Goal: Use online tool/utility: Utilize a website feature to perform a specific function

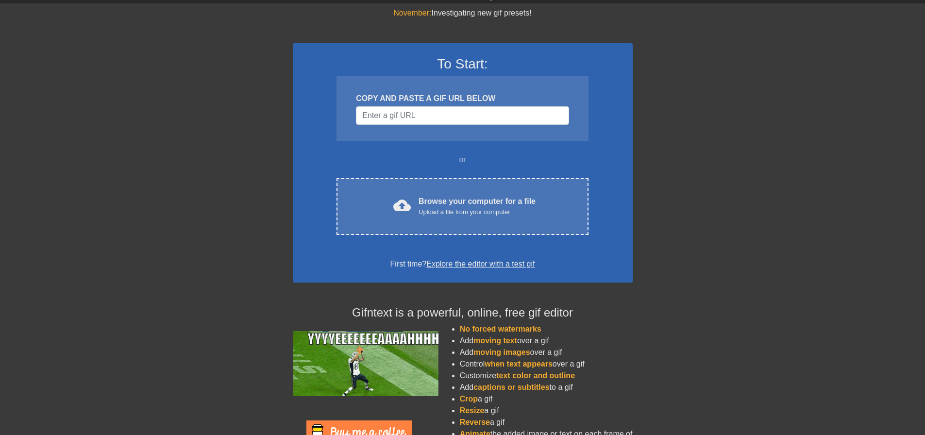
scroll to position [49, 0]
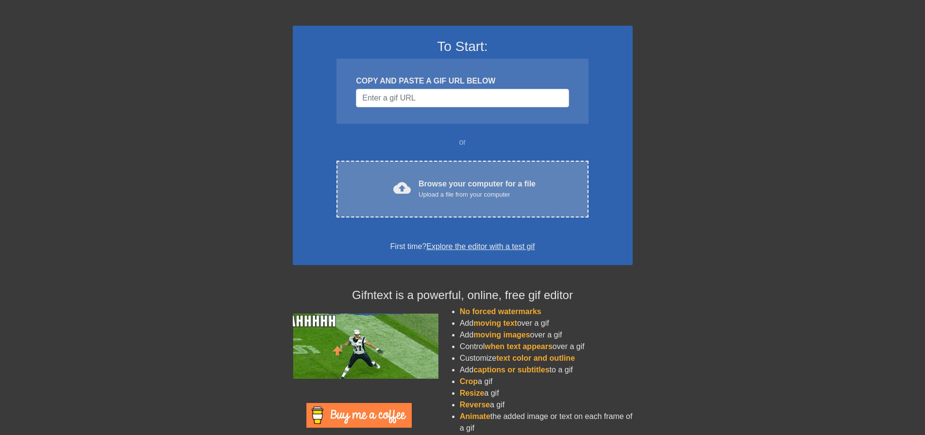
click at [471, 180] on div "Browse your computer for a file Upload a file from your computer" at bounding box center [477, 188] width 117 height 21
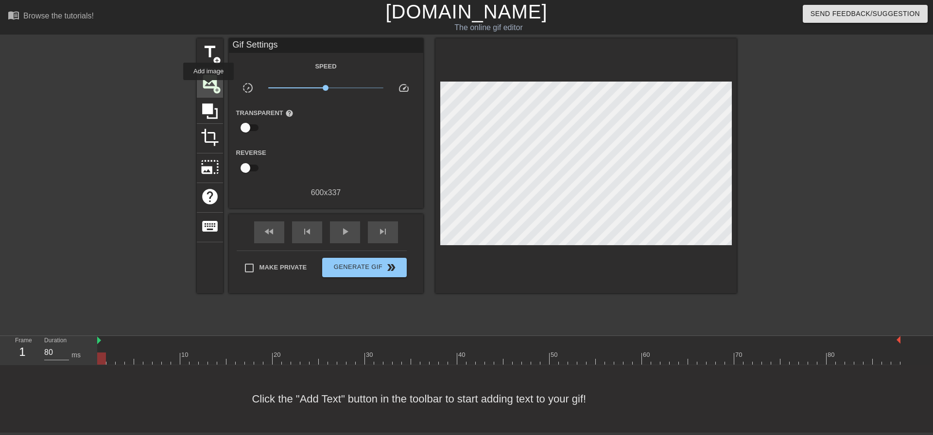
click at [208, 87] on span "image" at bounding box center [210, 81] width 18 height 18
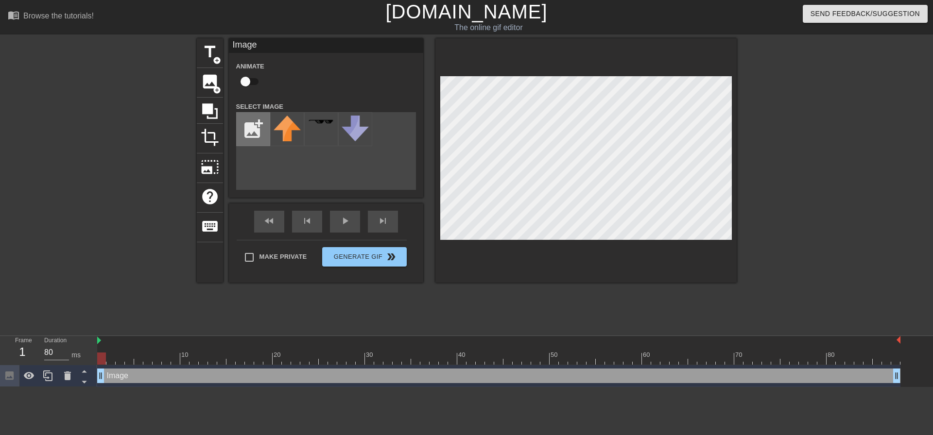
click at [256, 128] on input "file" at bounding box center [253, 129] width 33 height 33
type input "C:\fakepath\Flyng Tiger logo.png"
click at [275, 124] on img at bounding box center [287, 129] width 27 height 27
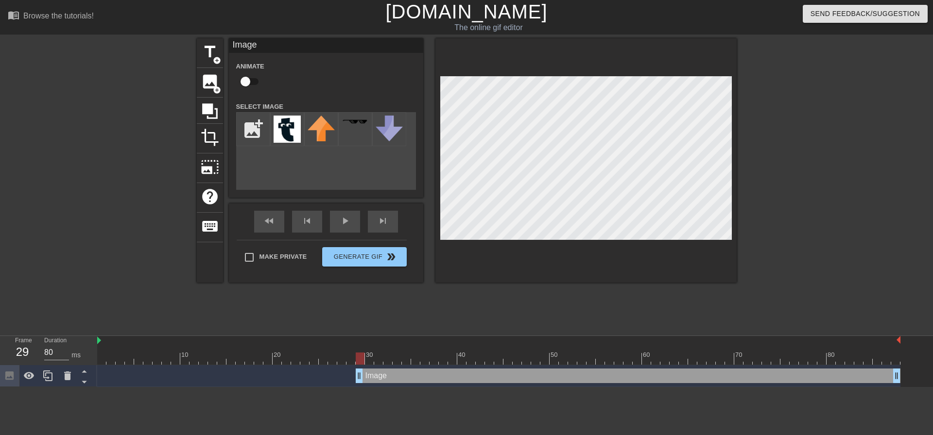
drag, startPoint x: 102, startPoint y: 376, endPoint x: 364, endPoint y: 384, distance: 262.5
click at [364, 384] on div "Image drag_handle drag_handle" at bounding box center [498, 376] width 803 height 22
drag, startPoint x: 900, startPoint y: 338, endPoint x: 904, endPoint y: 334, distance: 5.8
click at [904, 334] on div "menu_book Browse the tutorials! [DOMAIN_NAME] The online gif editor Send Feedba…" at bounding box center [466, 193] width 933 height 387
click at [28, 376] on icon at bounding box center [29, 375] width 11 height 7
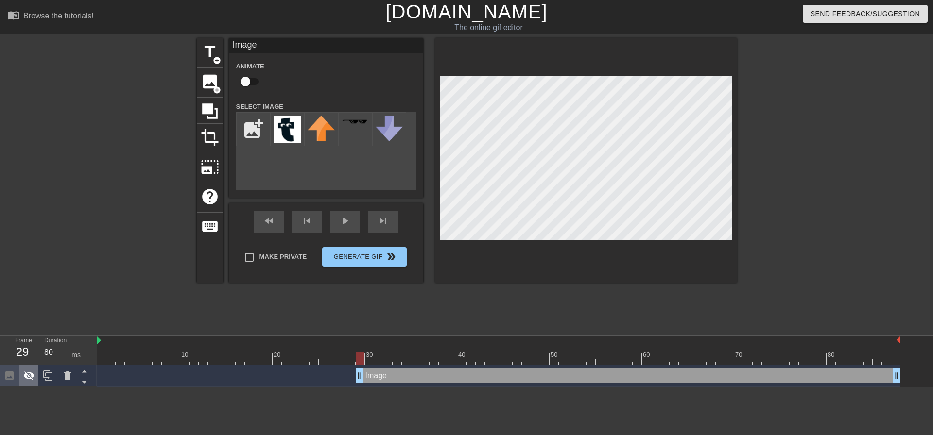
click at [28, 376] on icon at bounding box center [29, 376] width 12 height 12
click at [28, 376] on icon at bounding box center [29, 375] width 11 height 7
click at [28, 376] on icon at bounding box center [29, 376] width 12 height 12
click at [348, 221] on div "play_arrow" at bounding box center [345, 222] width 30 height 22
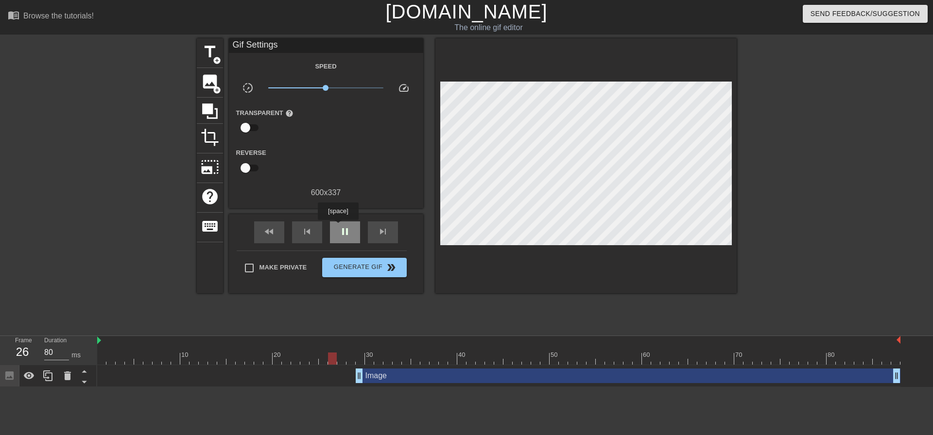
click at [338, 227] on div "pause" at bounding box center [345, 233] width 30 height 22
click at [381, 235] on span "skip_next" at bounding box center [383, 232] width 12 height 12
click at [377, 237] on div "skip_next" at bounding box center [383, 233] width 30 height 22
click at [299, 234] on div "skip_previous" at bounding box center [307, 233] width 30 height 22
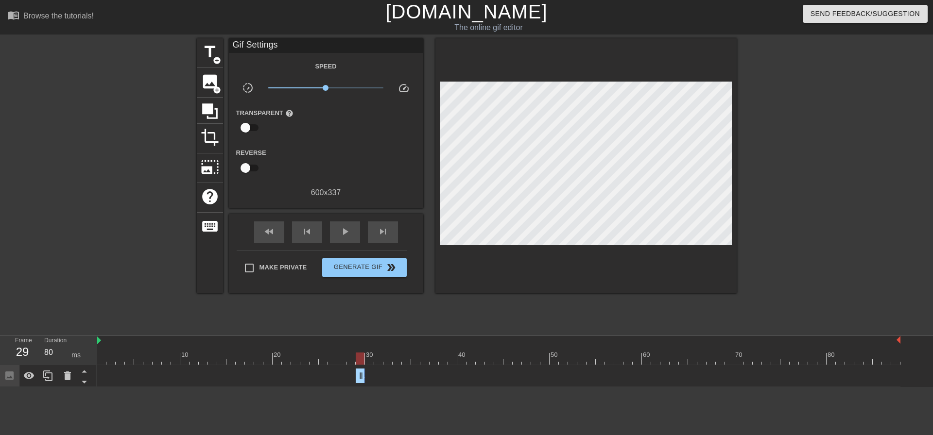
drag, startPoint x: 896, startPoint y: 378, endPoint x: 362, endPoint y: 379, distance: 534.4
click at [44, 380] on icon at bounding box center [48, 376] width 12 height 12
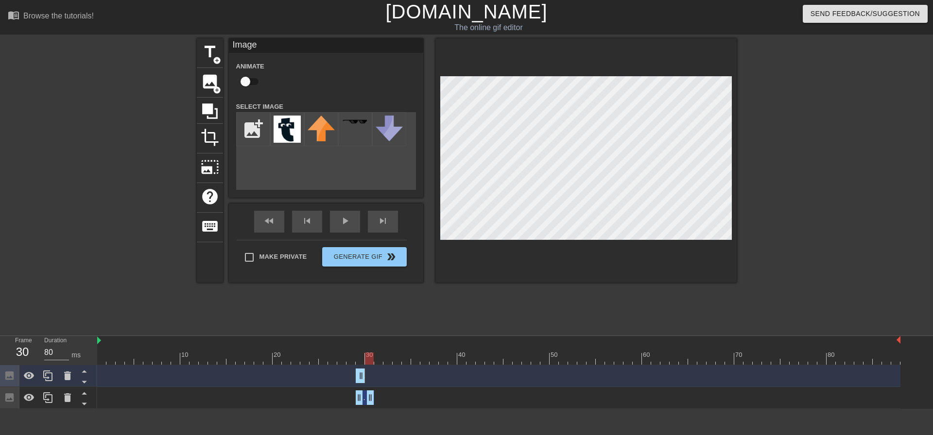
drag, startPoint x: 357, startPoint y: 395, endPoint x: 368, endPoint y: 397, distance: 10.9
drag, startPoint x: 358, startPoint y: 399, endPoint x: 366, endPoint y: 400, distance: 8.3
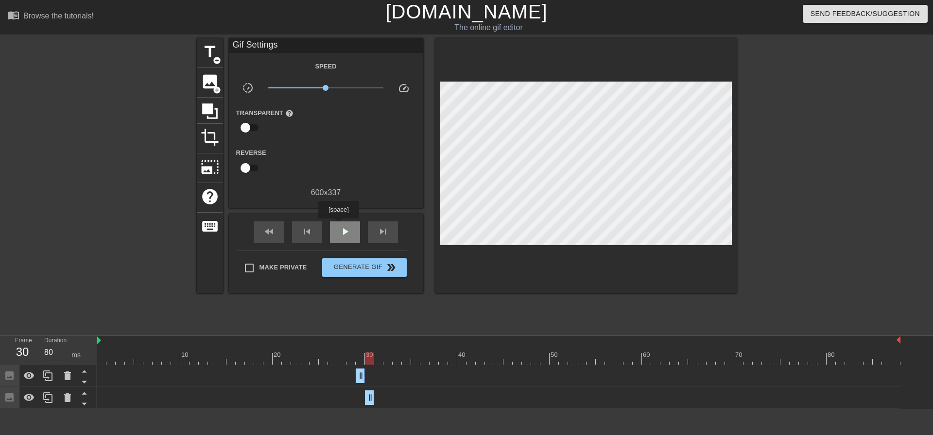
click at [338, 225] on div "play_arrow" at bounding box center [345, 233] width 30 height 22
click at [552, 358] on div at bounding box center [498, 359] width 803 height 12
drag, startPoint x: 552, startPoint y: 358, endPoint x: 249, endPoint y: 356, distance: 303.2
click at [249, 356] on div at bounding box center [249, 359] width 9 height 12
click at [338, 222] on div "play_arrow" at bounding box center [345, 233] width 30 height 22
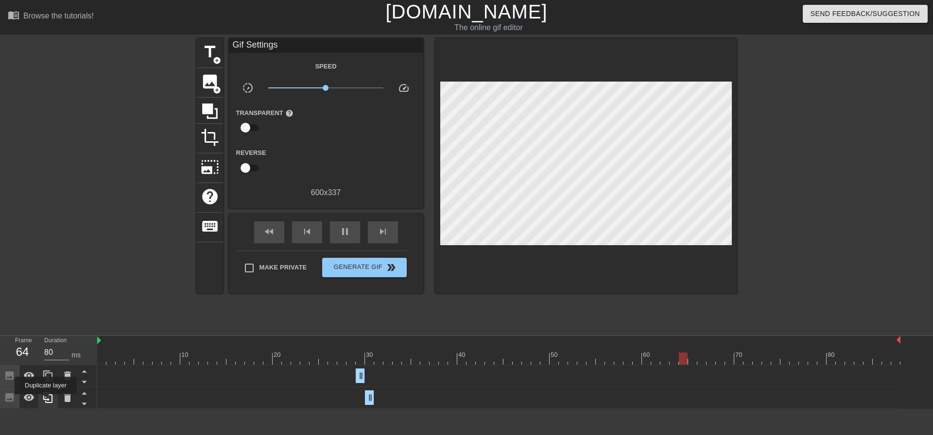
click at [46, 401] on icon at bounding box center [48, 398] width 12 height 12
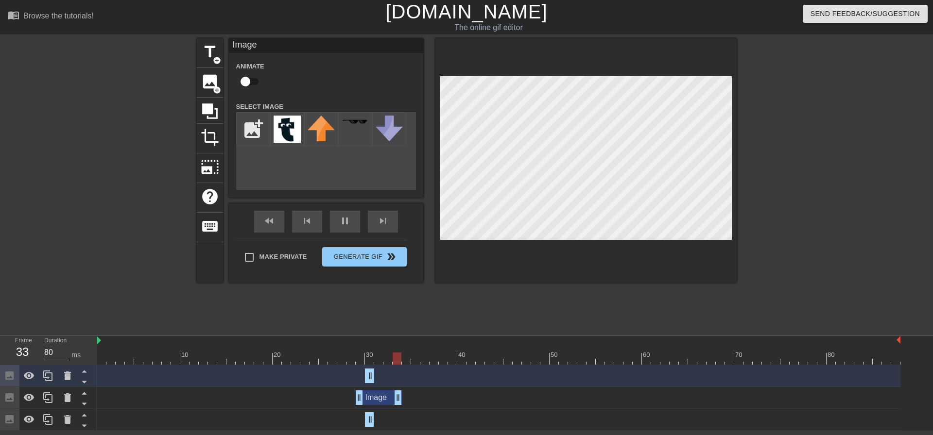
drag, startPoint x: 357, startPoint y: 397, endPoint x: 396, endPoint y: 395, distance: 39.4
drag, startPoint x: 358, startPoint y: 398, endPoint x: 377, endPoint y: 397, distance: 19.0
drag, startPoint x: 398, startPoint y: 402, endPoint x: 384, endPoint y: 400, distance: 14.3
click at [384, 400] on div "Image drag_handle drag_handle" at bounding box center [498, 398] width 803 height 15
drag, startPoint x: 367, startPoint y: 415, endPoint x: 411, endPoint y: 417, distance: 43.7
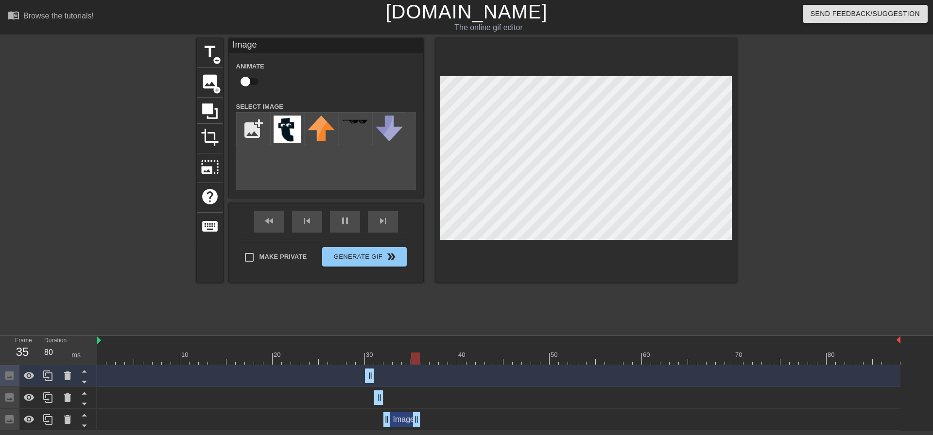
drag, startPoint x: 365, startPoint y: 422, endPoint x: 385, endPoint y: 420, distance: 19.5
drag, startPoint x: 415, startPoint y: 421, endPoint x: 390, endPoint y: 419, distance: 25.8
click at [340, 226] on span "pause" at bounding box center [345, 221] width 12 height 12
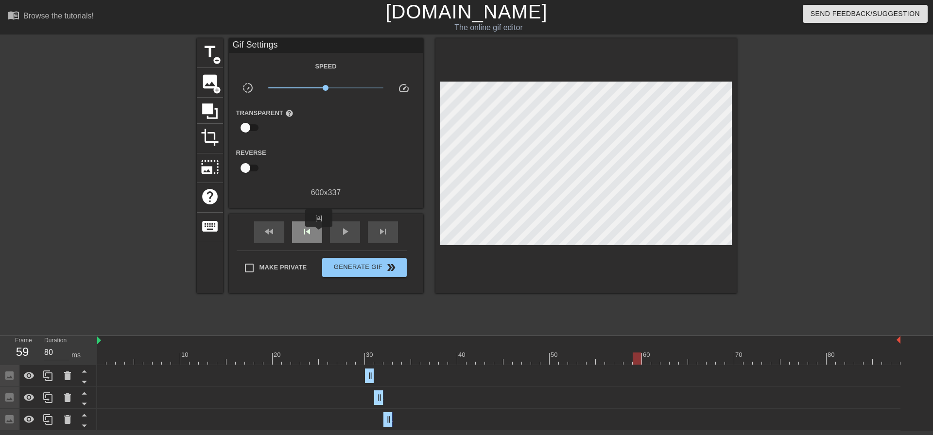
click at [319, 234] on div "skip_previous" at bounding box center [307, 233] width 30 height 22
click at [318, 234] on div "skip_previous" at bounding box center [307, 233] width 30 height 22
click at [317, 234] on div "skip_previous" at bounding box center [307, 233] width 30 height 22
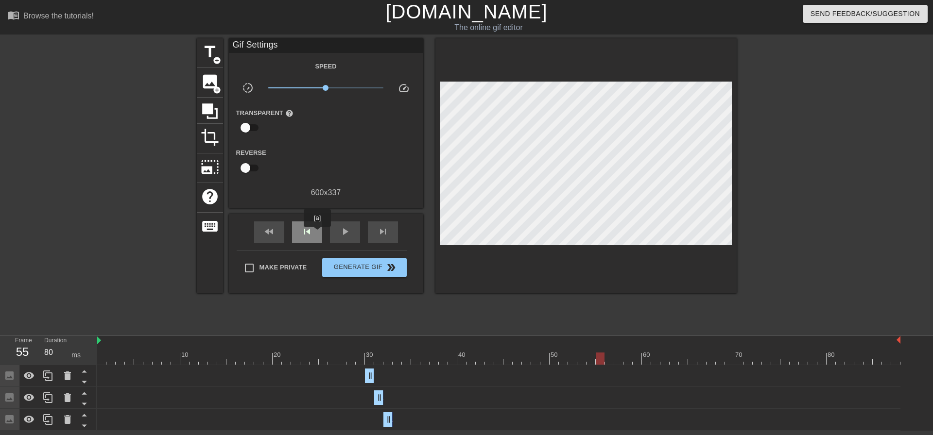
click at [317, 234] on div "skip_previous" at bounding box center [307, 233] width 30 height 22
click at [272, 229] on span "fast_rewind" at bounding box center [269, 232] width 12 height 12
click at [377, 236] on span "skip_next" at bounding box center [383, 232] width 12 height 12
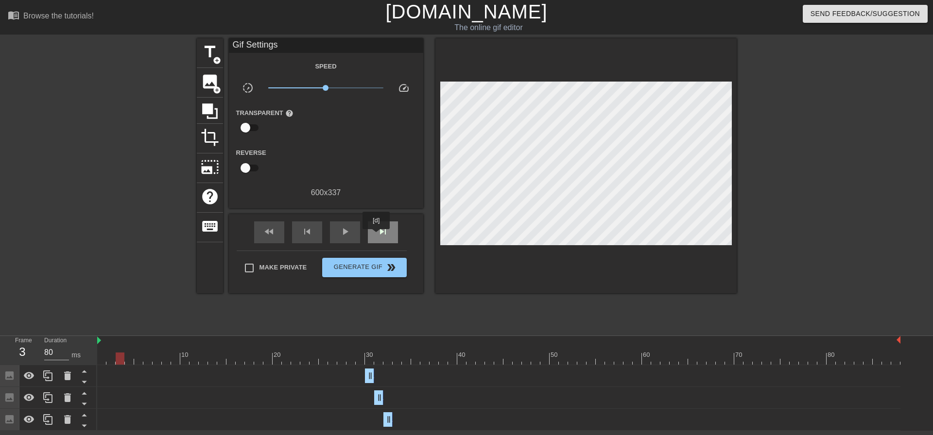
click at [377, 236] on span "skip_next" at bounding box center [383, 232] width 12 height 12
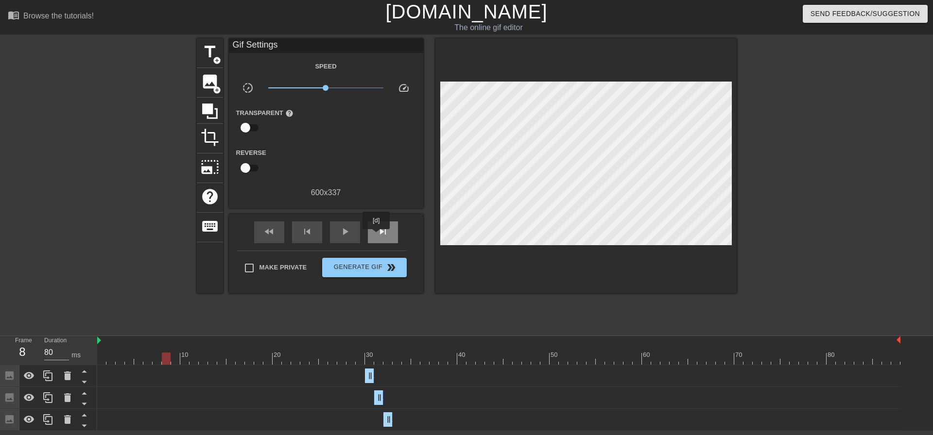
click at [377, 236] on span "skip_next" at bounding box center [383, 232] width 12 height 12
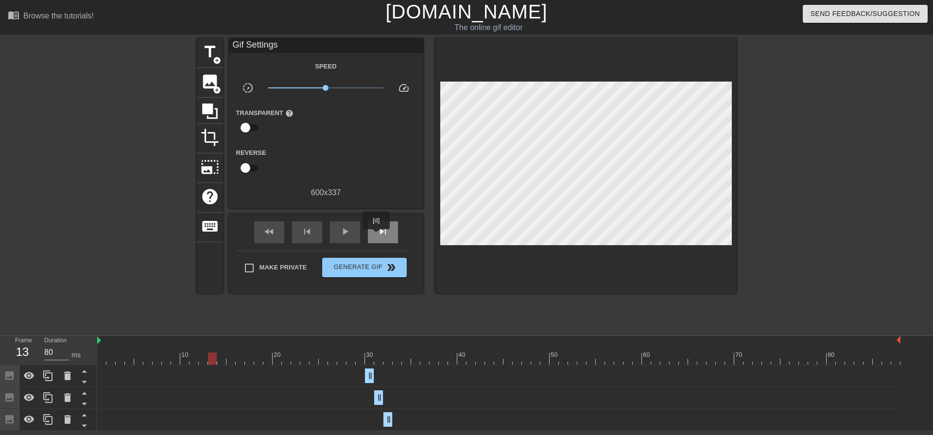
click at [377, 236] on span "skip_next" at bounding box center [383, 232] width 12 height 12
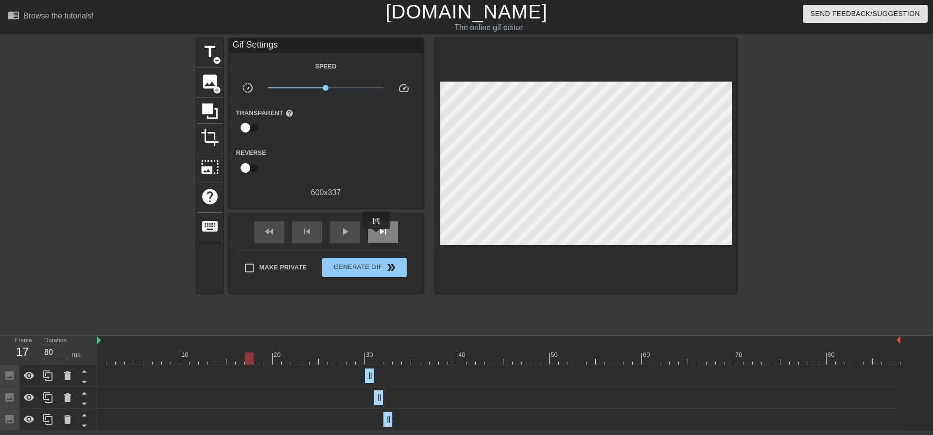
click at [377, 236] on span "skip_next" at bounding box center [383, 232] width 12 height 12
drag, startPoint x: 367, startPoint y: 375, endPoint x: 285, endPoint y: 372, distance: 81.7
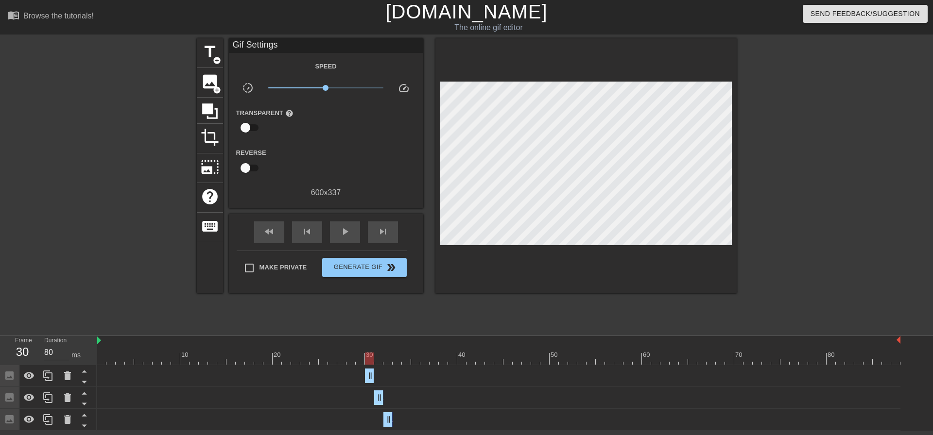
click at [285, 372] on div "Image drag_handle drag_handle" at bounding box center [498, 376] width 803 height 15
click at [311, 232] on span "skip_previous" at bounding box center [307, 232] width 12 height 12
click at [371, 233] on div "skip_next" at bounding box center [383, 233] width 30 height 22
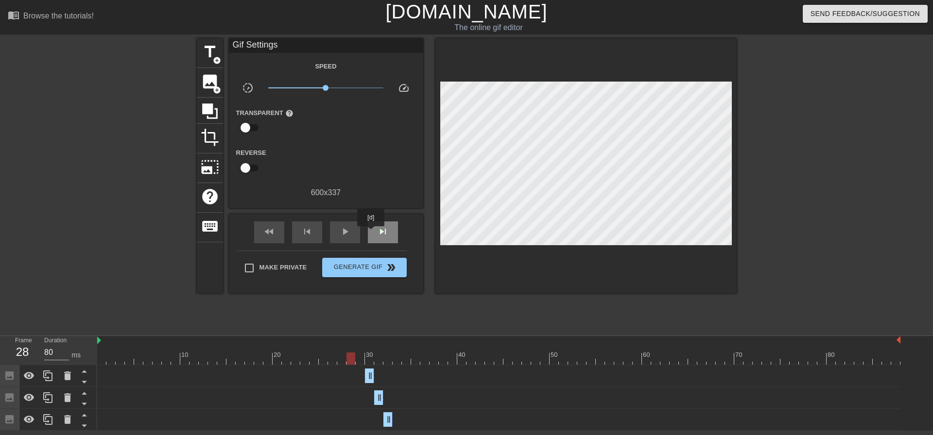
click at [371, 233] on div "skip_next" at bounding box center [383, 233] width 30 height 22
click at [312, 235] on span "skip_previous" at bounding box center [307, 232] width 12 height 12
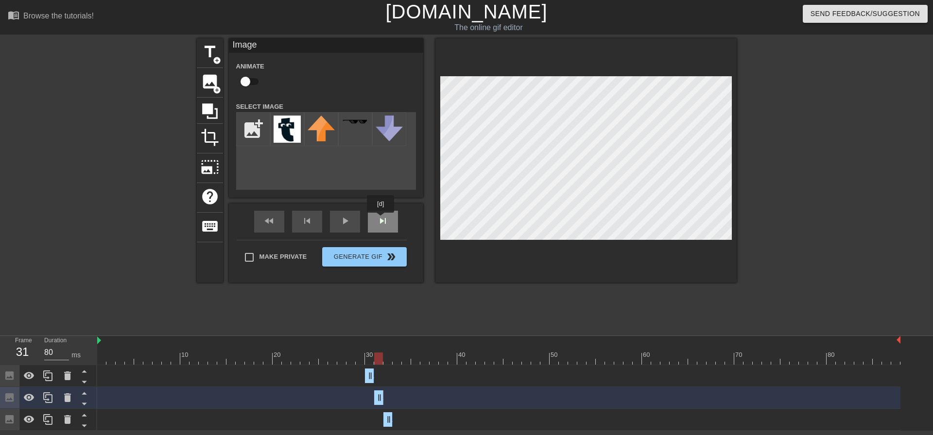
click at [381, 220] on div "fast_rewind skip_previous play_arrow skip_next" at bounding box center [326, 222] width 158 height 36
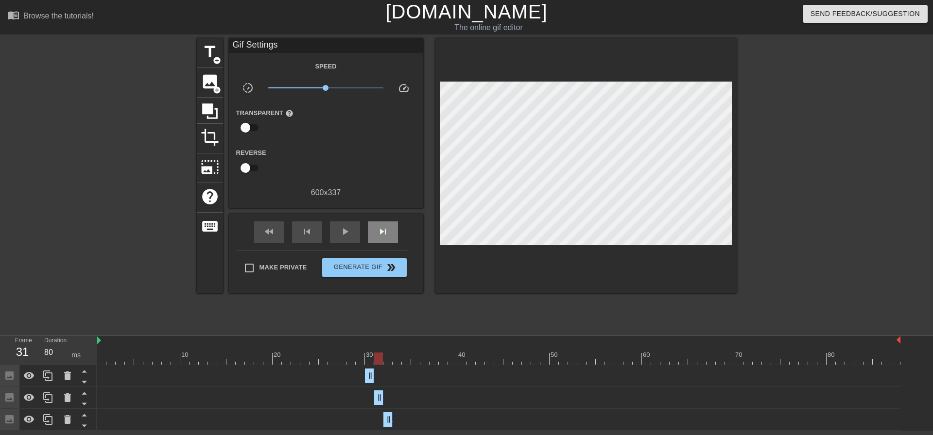
click at [381, 220] on div "fast_rewind skip_previous play_arrow skip_next" at bounding box center [326, 232] width 158 height 36
click at [382, 229] on span "skip_next" at bounding box center [383, 232] width 12 height 12
click at [397, 222] on div "skip_next" at bounding box center [383, 233] width 30 height 22
click at [50, 424] on icon at bounding box center [48, 420] width 12 height 12
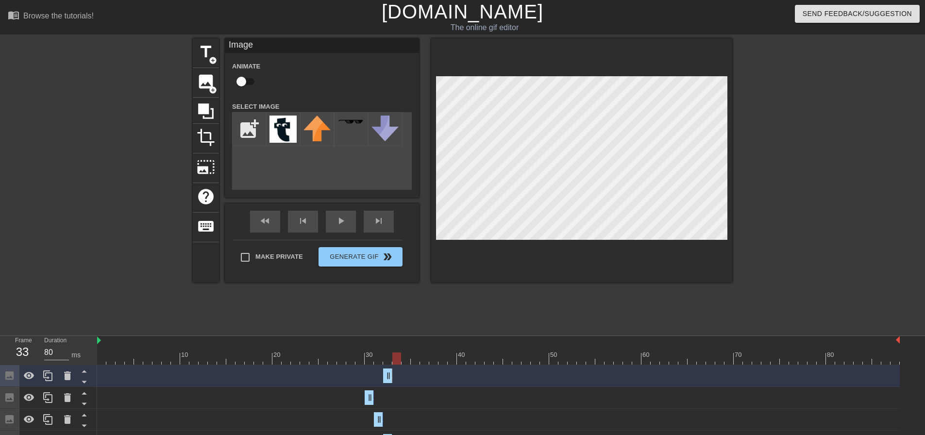
scroll to position [19, 0]
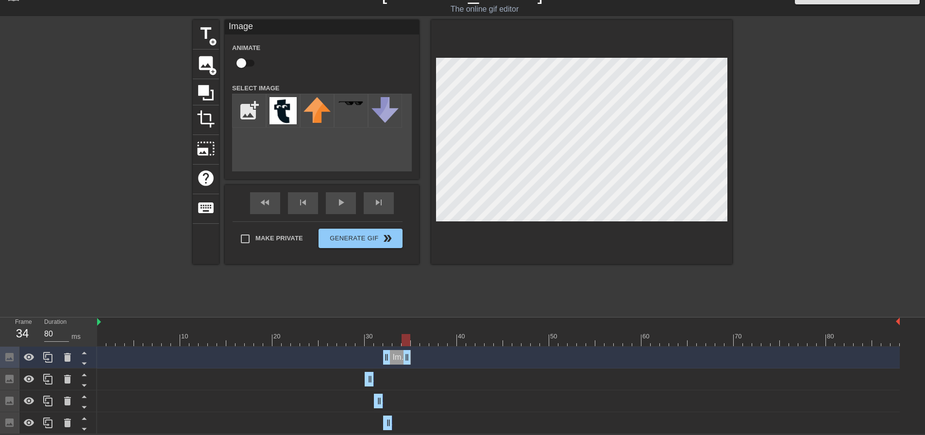
drag, startPoint x: 390, startPoint y: 362, endPoint x: 406, endPoint y: 362, distance: 15.5
drag, startPoint x: 387, startPoint y: 356, endPoint x: 394, endPoint y: 356, distance: 7.3
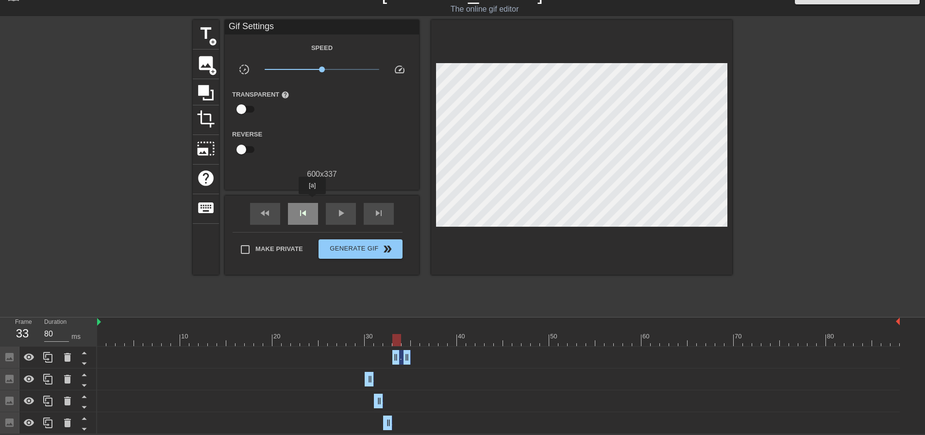
click at [312, 203] on div "skip_previous" at bounding box center [303, 214] width 30 height 22
click at [371, 213] on div "skip_next" at bounding box center [379, 214] width 30 height 22
click at [390, 203] on div "skip_next" at bounding box center [379, 214] width 30 height 22
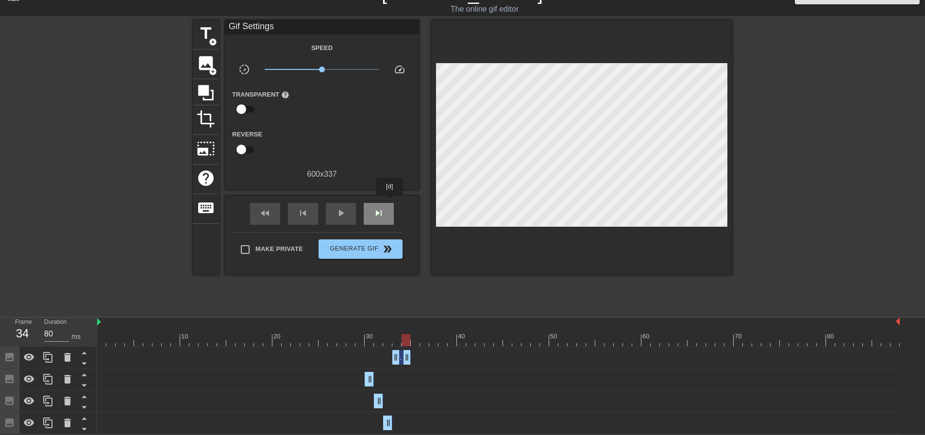
click at [390, 203] on div "skip_next" at bounding box center [379, 214] width 30 height 22
click at [310, 210] on div "skip_previous" at bounding box center [303, 214] width 30 height 22
click at [380, 204] on div "skip_next" at bounding box center [379, 214] width 30 height 22
click at [314, 206] on div "skip_previous" at bounding box center [303, 214] width 30 height 22
drag, startPoint x: 410, startPoint y: 356, endPoint x: 505, endPoint y: 347, distance: 96.1
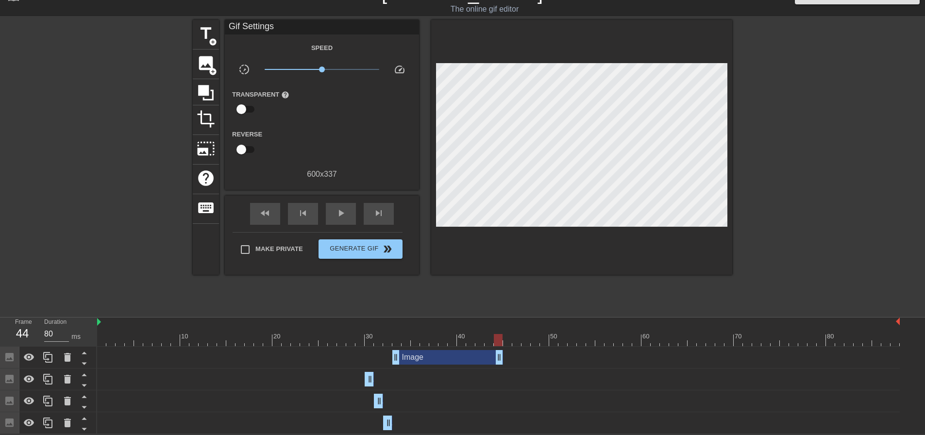
click at [505, 347] on div "Image drag_handle drag_handle" at bounding box center [498, 358] width 803 height 22
click at [340, 208] on span "play_arrow" at bounding box center [341, 213] width 12 height 12
click at [340, 208] on span "pause" at bounding box center [341, 213] width 12 height 12
click at [308, 215] on span "skip_previous" at bounding box center [303, 213] width 12 height 12
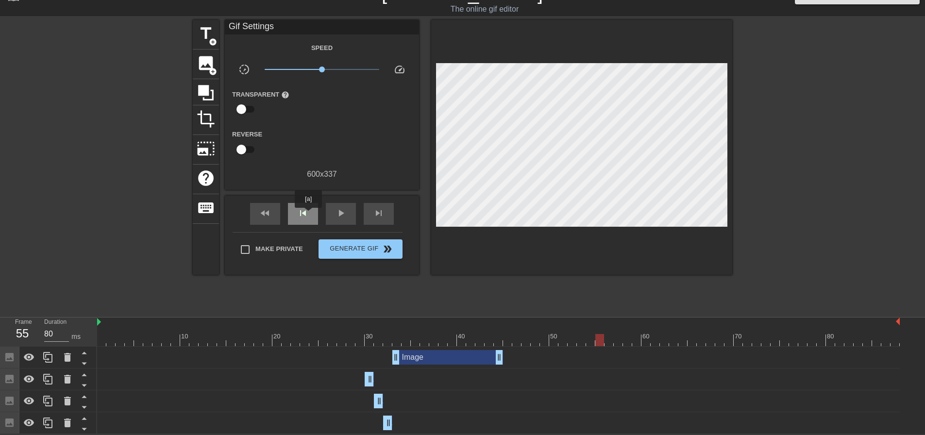
click at [308, 215] on span "skip_previous" at bounding box center [303, 213] width 12 height 12
click at [366, 218] on div "skip_next" at bounding box center [379, 214] width 30 height 22
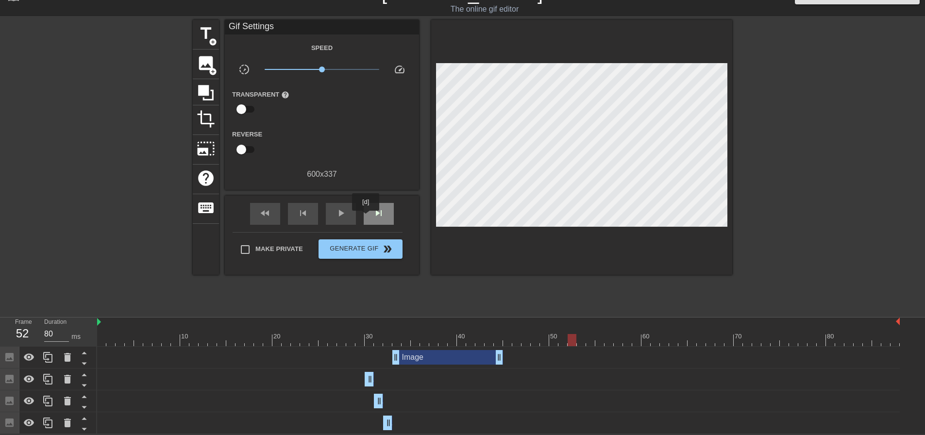
click at [366, 218] on div "skip_next" at bounding box center [379, 214] width 30 height 22
click at [51, 424] on icon at bounding box center [48, 423] width 12 height 12
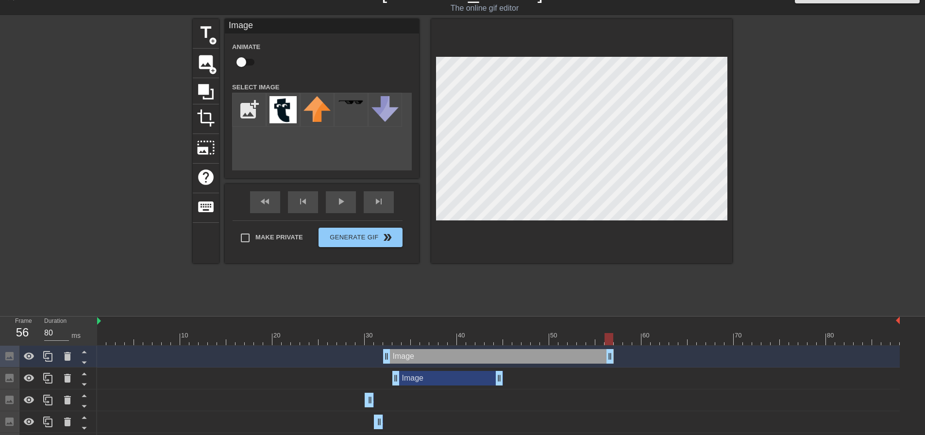
drag, startPoint x: 392, startPoint y: 354, endPoint x: 609, endPoint y: 360, distance: 217.7
drag, startPoint x: 386, startPoint y: 358, endPoint x: 568, endPoint y: 361, distance: 182.7
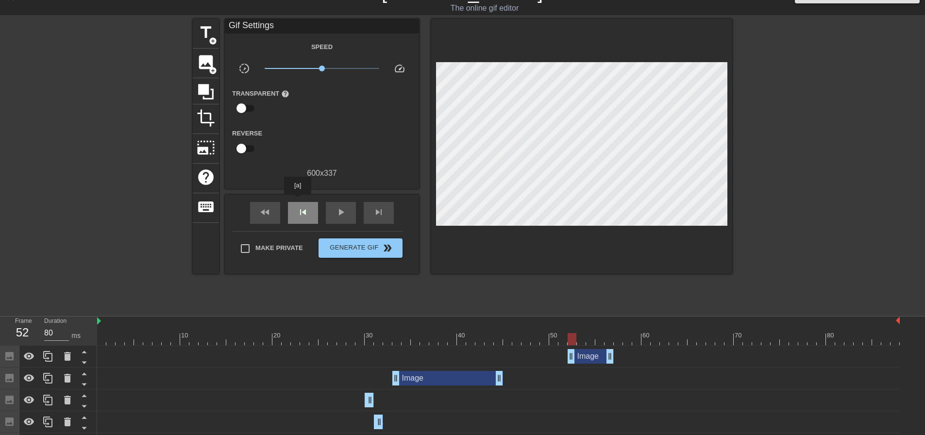
click at [298, 202] on div "skip_previous" at bounding box center [303, 213] width 30 height 22
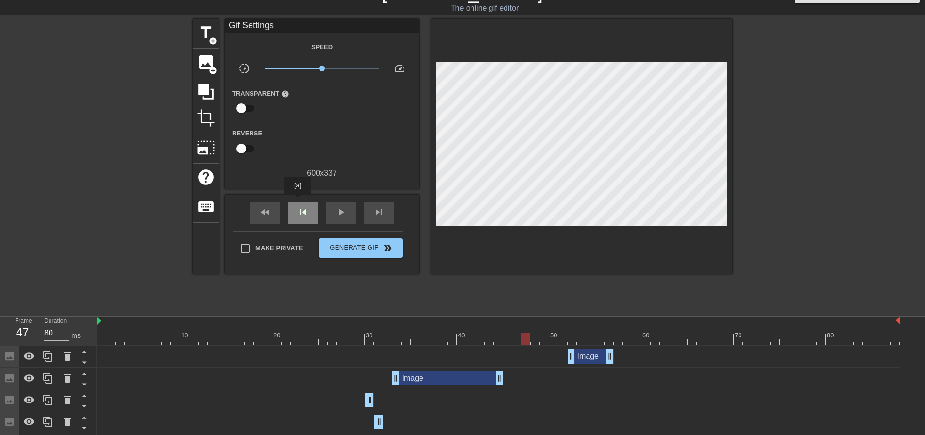
click at [298, 202] on div "skip_previous" at bounding box center [303, 213] width 30 height 22
click at [364, 214] on div "skip_next" at bounding box center [379, 213] width 30 height 22
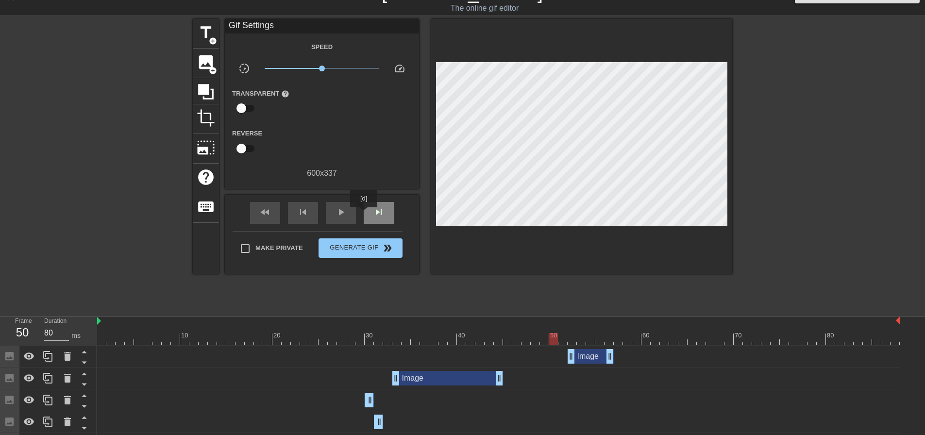
click at [364, 214] on div "skip_next" at bounding box center [379, 213] width 30 height 22
click at [313, 211] on div "skip_previous" at bounding box center [303, 213] width 30 height 22
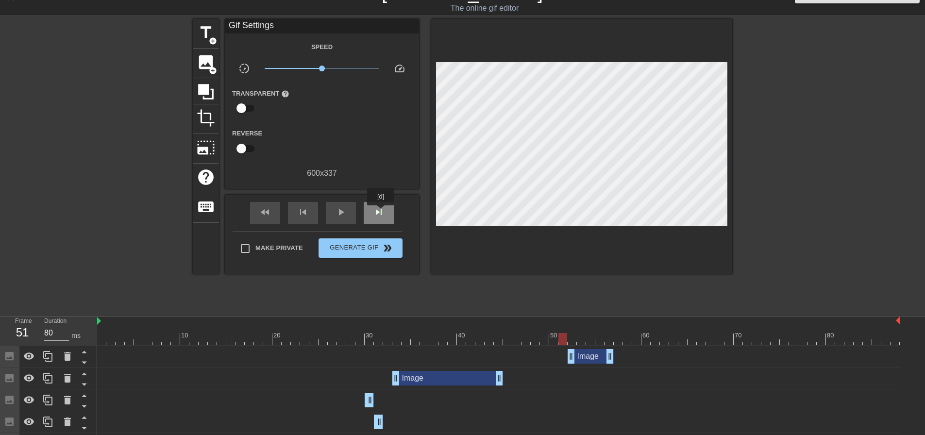
click at [381, 212] on span "skip_next" at bounding box center [379, 212] width 12 height 12
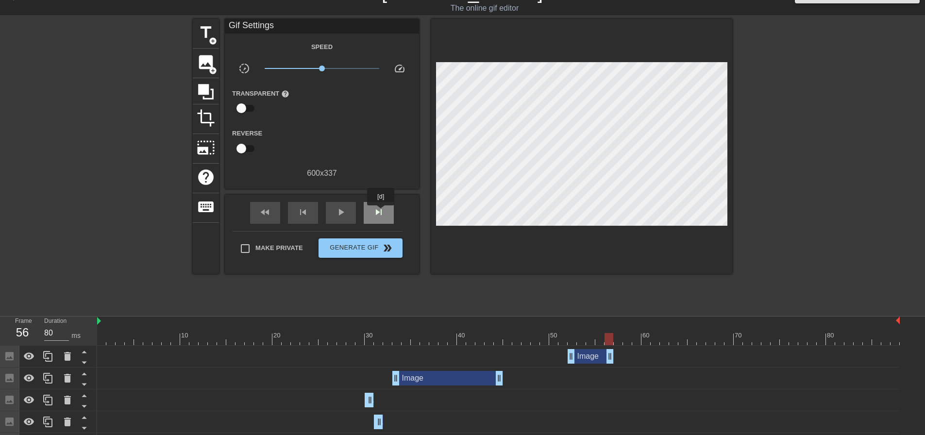
click at [381, 212] on span "skip_next" at bounding box center [379, 212] width 12 height 12
click at [313, 214] on div "skip_previous" at bounding box center [303, 213] width 30 height 22
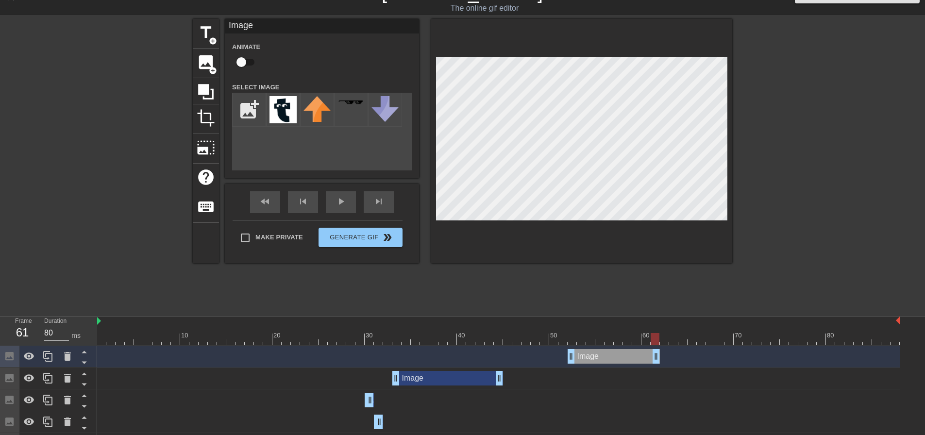
drag, startPoint x: 611, startPoint y: 354, endPoint x: 653, endPoint y: 346, distance: 42.9
click at [653, 346] on div "Image drag_handle drag_handle" at bounding box center [498, 357] width 803 height 22
click at [50, 354] on icon at bounding box center [48, 357] width 12 height 12
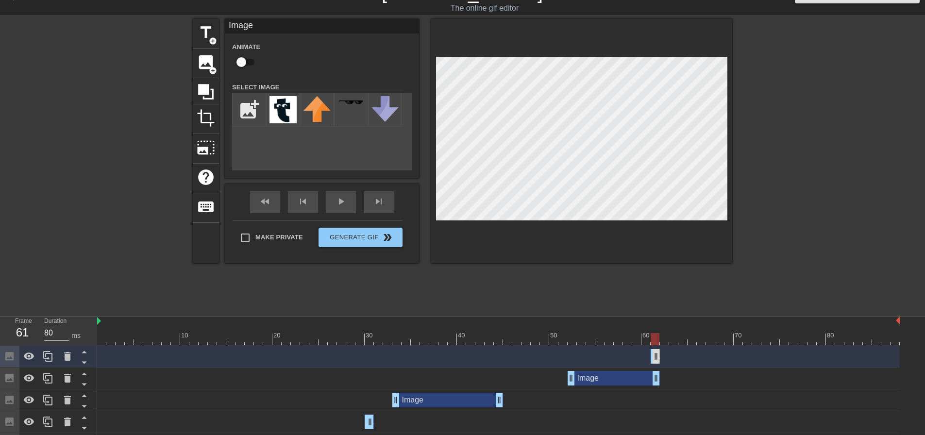
drag, startPoint x: 568, startPoint y: 358, endPoint x: 654, endPoint y: 358, distance: 85.5
drag, startPoint x: 661, startPoint y: 358, endPoint x: 686, endPoint y: 358, distance: 25.3
drag, startPoint x: 656, startPoint y: 358, endPoint x: 665, endPoint y: 361, distance: 9.4
drag, startPoint x: 683, startPoint y: 358, endPoint x: 695, endPoint y: 359, distance: 12.7
click at [698, 358] on div "Image drag_handle drag_handle" at bounding box center [498, 356] width 803 height 15
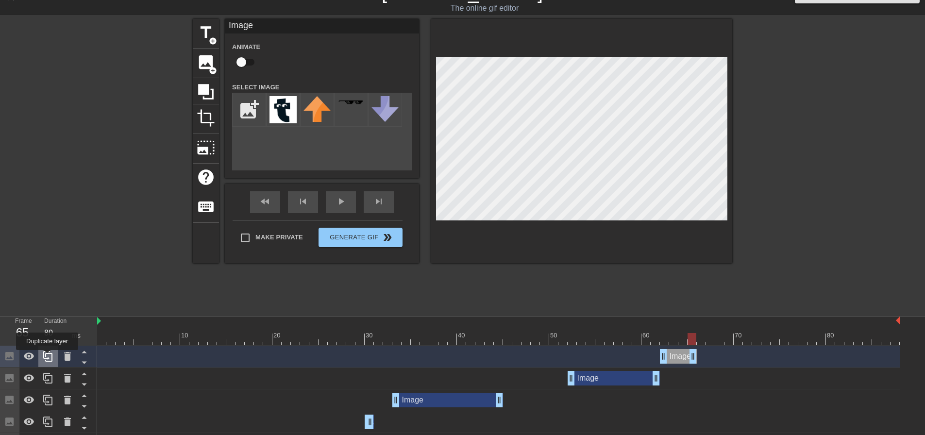
click at [47, 357] on icon at bounding box center [48, 357] width 12 height 12
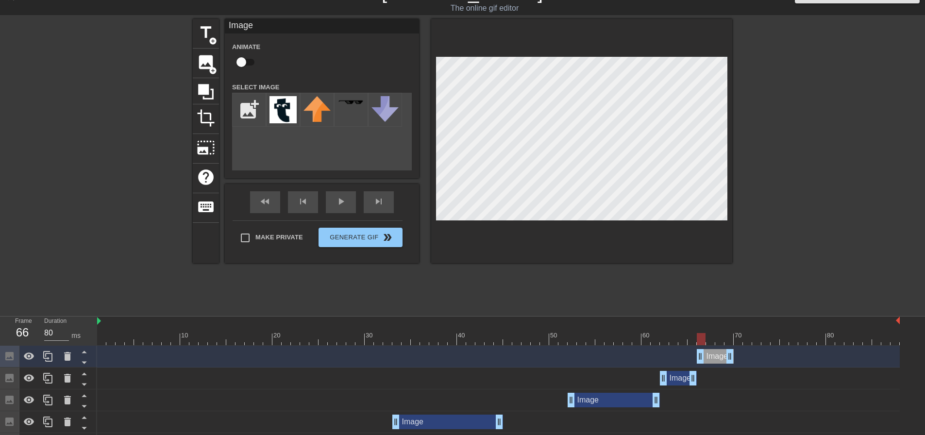
drag, startPoint x: 681, startPoint y: 356, endPoint x: 719, endPoint y: 356, distance: 37.9
click at [719, 356] on div "Image drag_handle drag_handle" at bounding box center [715, 356] width 37 height 15
click at [371, 204] on div "skip_next" at bounding box center [379, 202] width 30 height 22
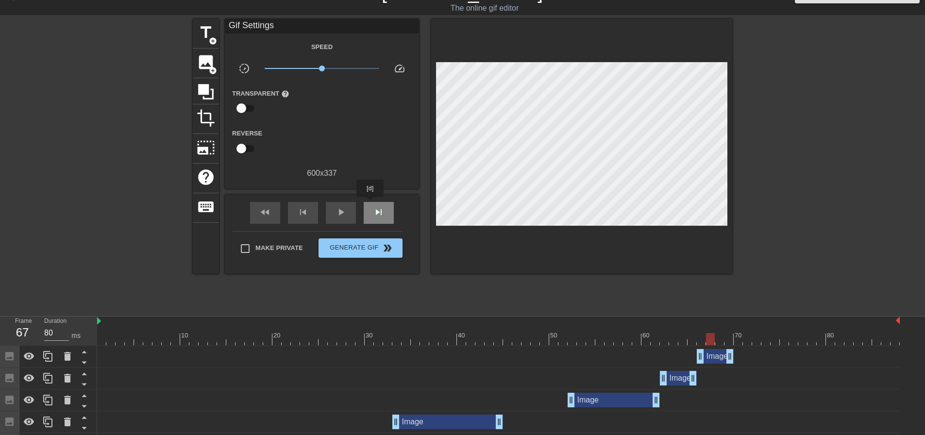
click at [371, 204] on div "skip_next" at bounding box center [379, 213] width 30 height 22
click at [304, 209] on span "skip_previous" at bounding box center [303, 212] width 12 height 12
click at [376, 215] on span "skip_next" at bounding box center [379, 212] width 12 height 12
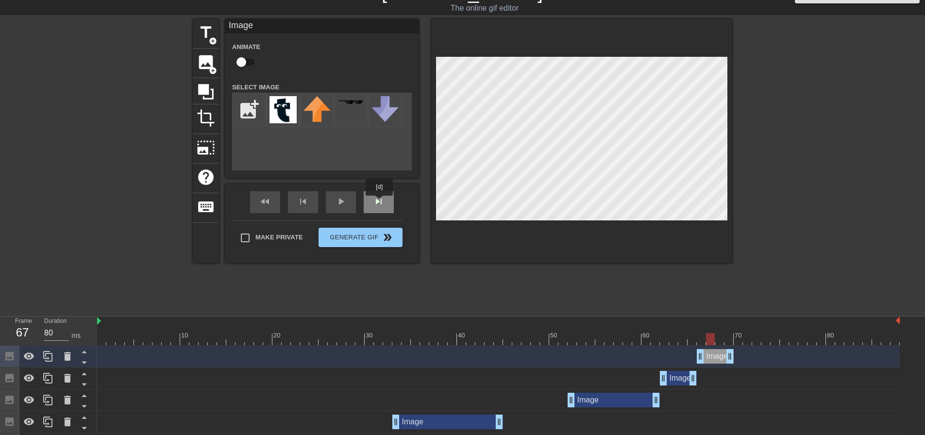
click at [380, 203] on div "skip_next" at bounding box center [379, 202] width 30 height 22
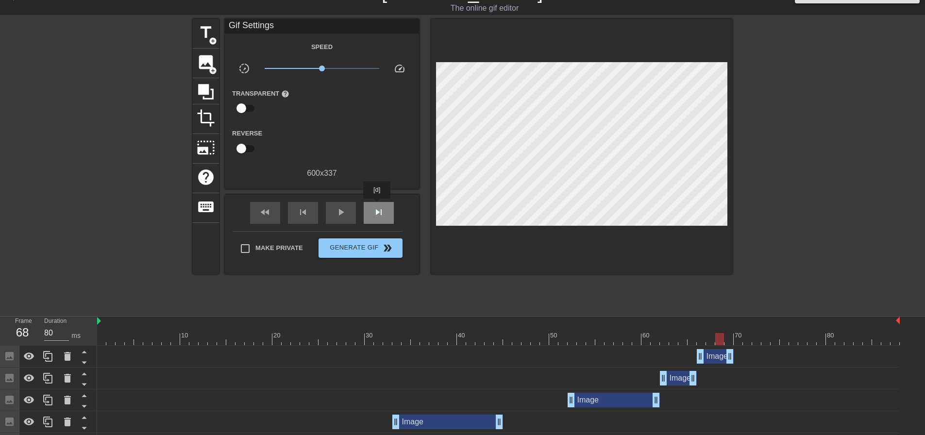
click at [377, 206] on span "skip_next" at bounding box center [379, 212] width 12 height 12
click at [379, 206] on span "skip_next" at bounding box center [379, 212] width 12 height 12
drag, startPoint x: 730, startPoint y: 355, endPoint x: 781, endPoint y: 357, distance: 51.1
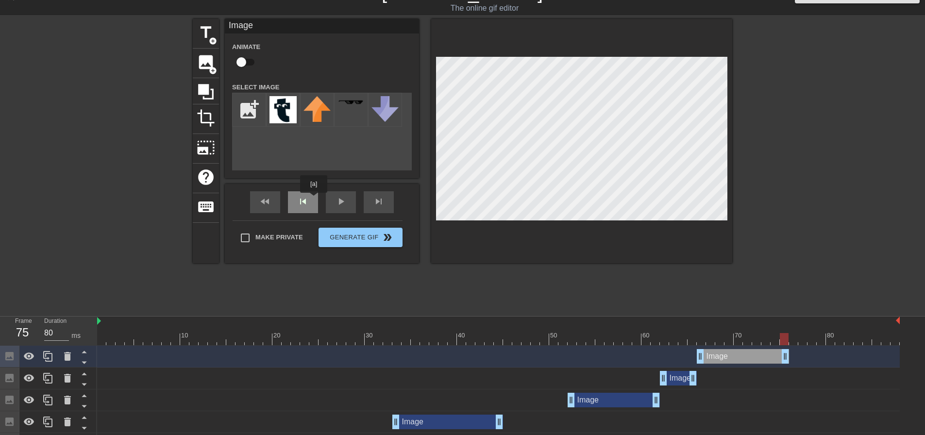
click at [313, 200] on div "fast_rewind skip_previous play_arrow skip_next" at bounding box center [322, 202] width 158 height 36
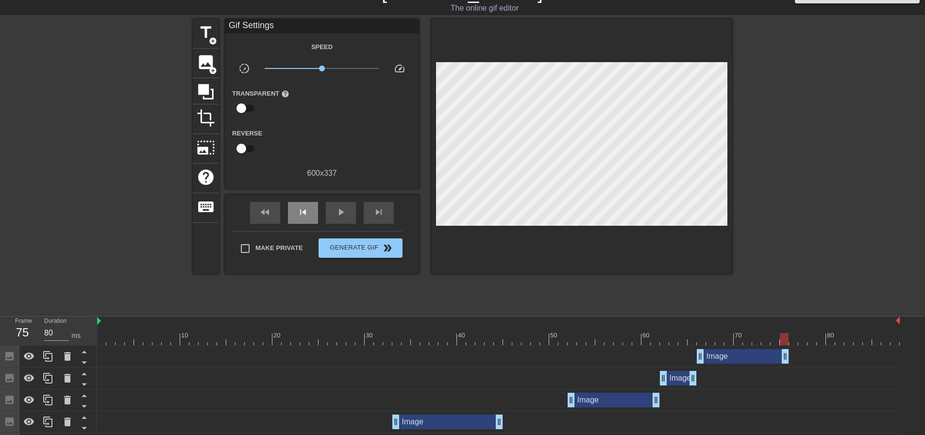
click at [313, 200] on div "fast_rewind skip_previous play_arrow skip_next" at bounding box center [322, 213] width 158 height 36
click at [313, 207] on div "skip_previous" at bounding box center [303, 213] width 30 height 22
click at [368, 210] on div "skip_next" at bounding box center [379, 213] width 30 height 22
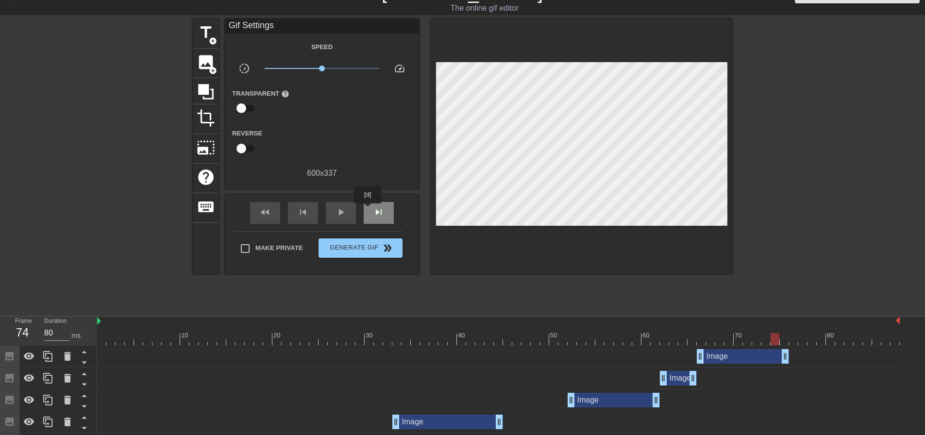
click at [368, 210] on div "skip_next" at bounding box center [379, 213] width 30 height 22
click at [324, 212] on div "fast_rewind skip_previous play_arrow skip_next" at bounding box center [322, 213] width 158 height 36
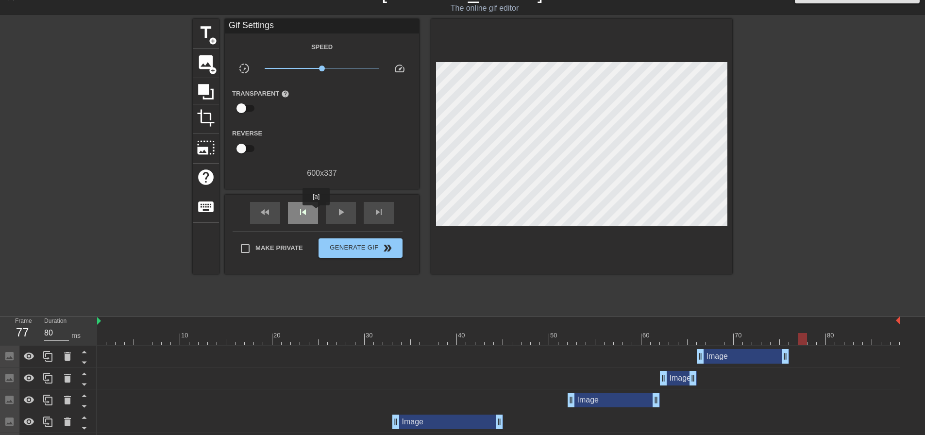
click at [316, 212] on div "skip_previous" at bounding box center [303, 213] width 30 height 22
drag, startPoint x: 786, startPoint y: 352, endPoint x: 856, endPoint y: 354, distance: 71.0
click at [373, 214] on div "skip_next" at bounding box center [379, 213] width 30 height 22
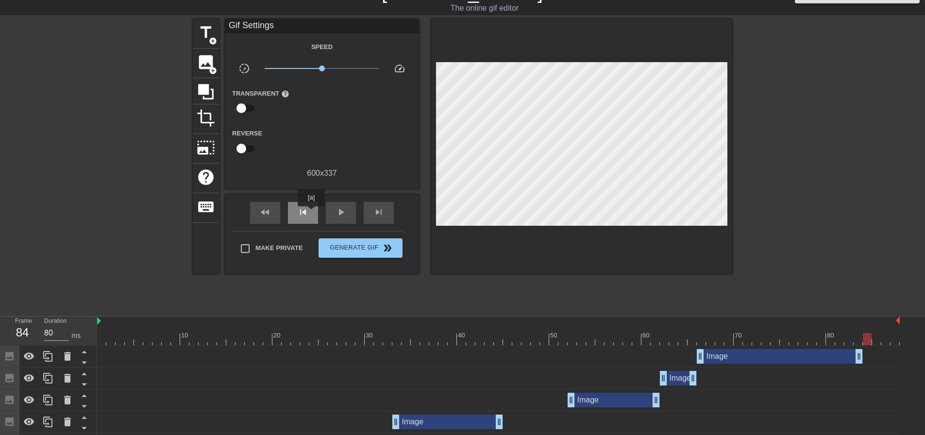
click at [311, 213] on div "skip_previous" at bounding box center [303, 213] width 30 height 22
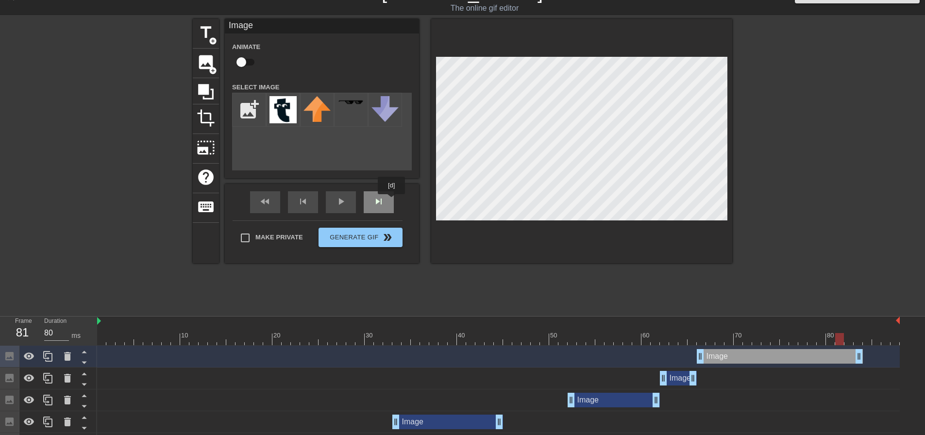
click at [392, 201] on div "skip_next" at bounding box center [379, 202] width 30 height 22
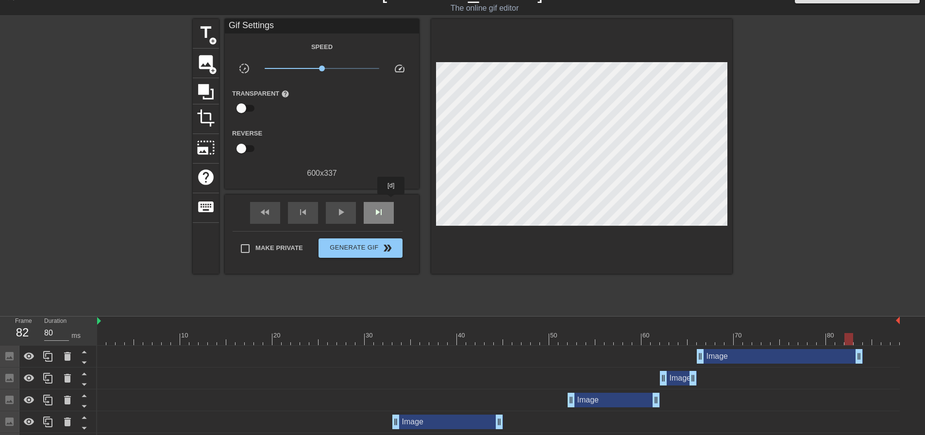
click at [392, 202] on div "skip_next" at bounding box center [379, 213] width 30 height 22
drag, startPoint x: 861, startPoint y: 356, endPoint x: 878, endPoint y: 356, distance: 17.0
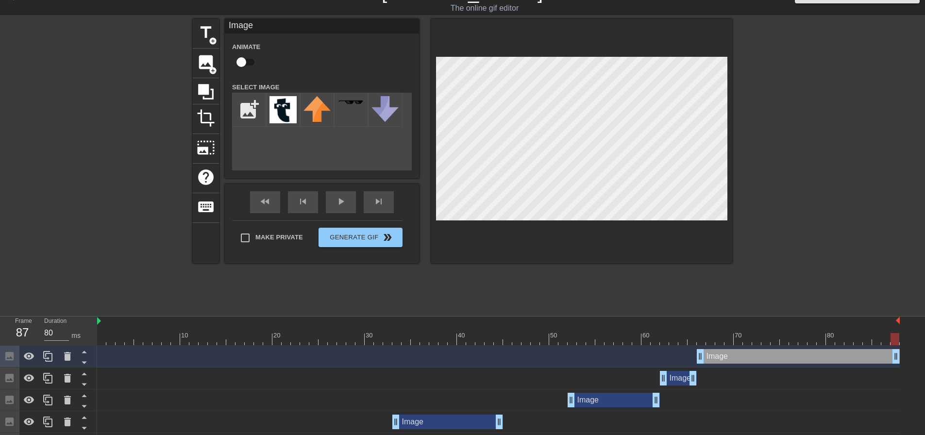
drag, startPoint x: 880, startPoint y: 357, endPoint x: 899, endPoint y: 356, distance: 19.0
click at [337, 203] on div "play_arrow" at bounding box center [341, 202] width 30 height 22
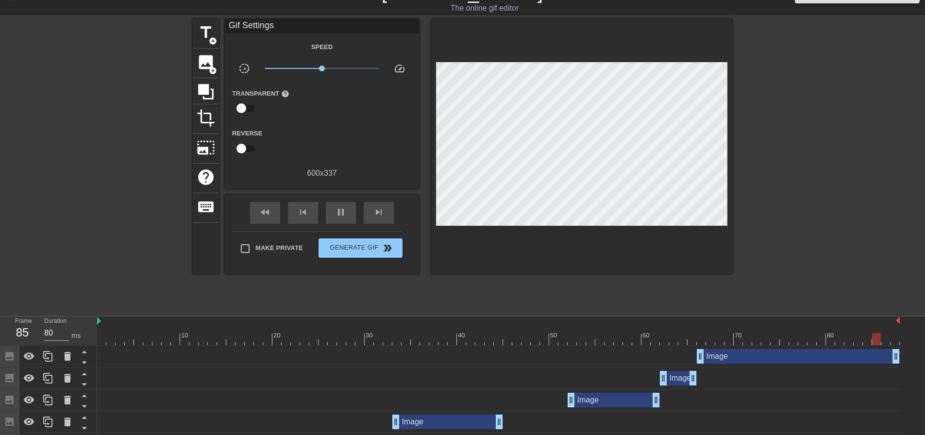
scroll to position [85, 0]
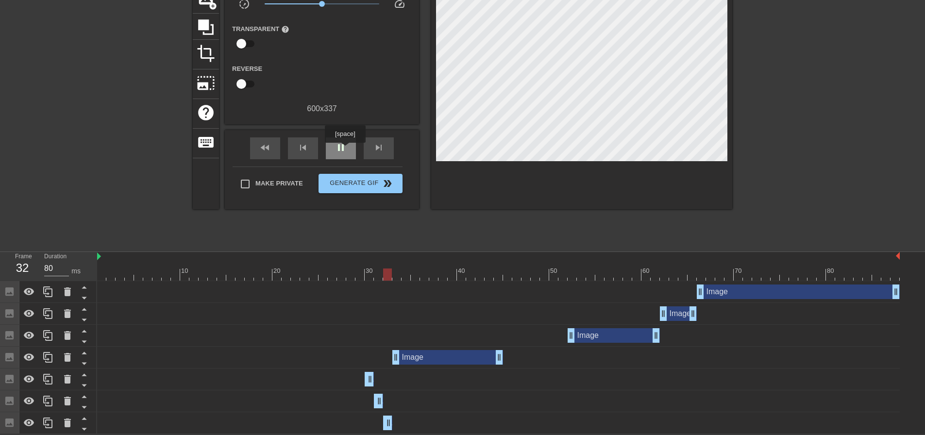
click at [345, 150] on span "pause" at bounding box center [341, 148] width 12 height 12
click at [293, 150] on div "skip_previous" at bounding box center [303, 148] width 30 height 22
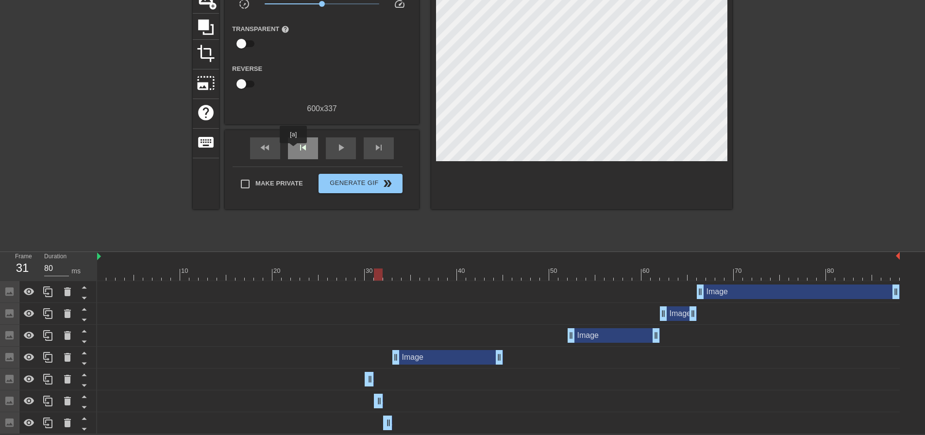
click at [293, 150] on div "skip_previous" at bounding box center [303, 148] width 30 height 22
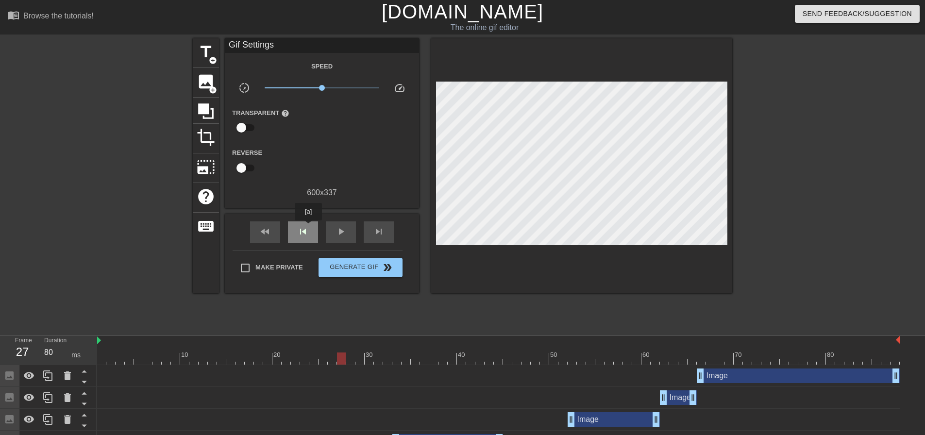
click at [308, 227] on span "skip_previous" at bounding box center [303, 232] width 12 height 12
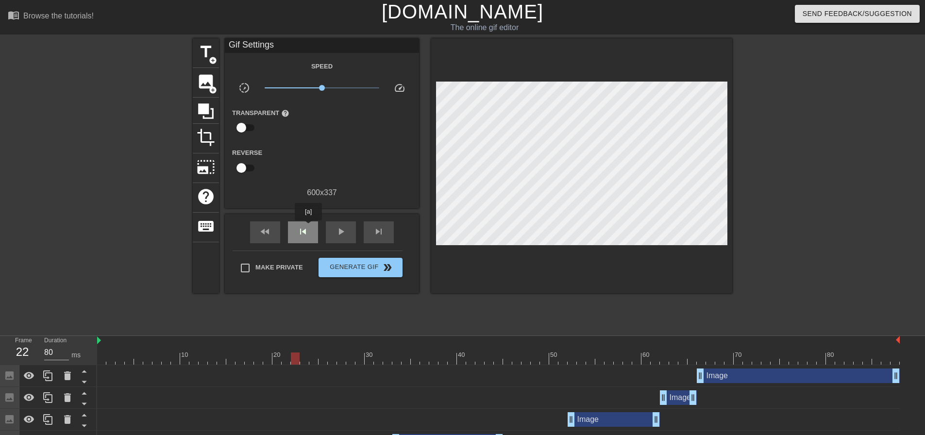
click at [308, 227] on span "skip_previous" at bounding box center [303, 232] width 12 height 12
click at [387, 231] on div "skip_next" at bounding box center [379, 233] width 30 height 22
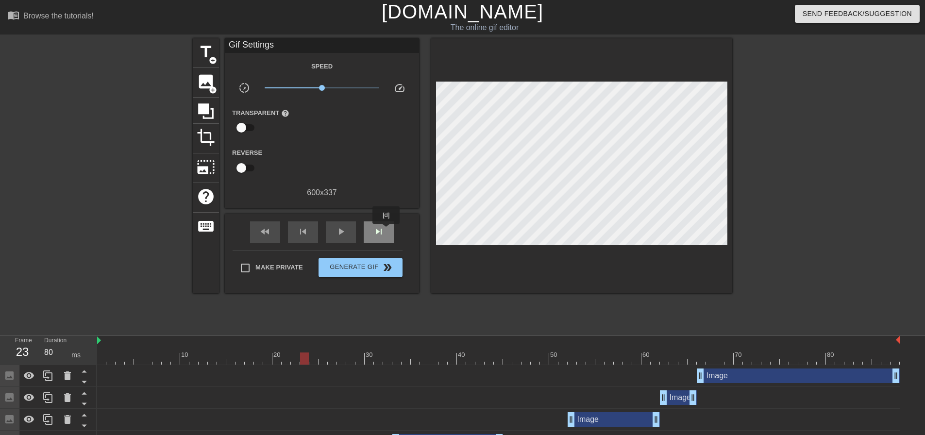
click at [387, 231] on div "skip_next" at bounding box center [379, 233] width 30 height 22
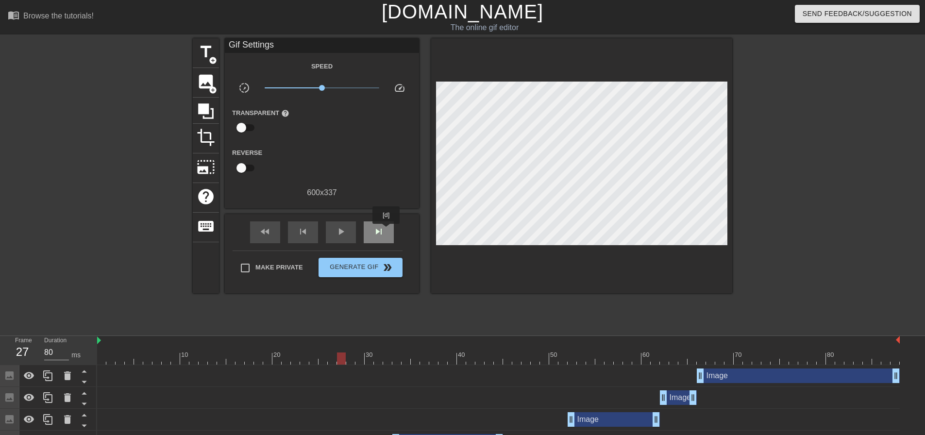
click at [387, 231] on div "skip_next" at bounding box center [379, 233] width 30 height 22
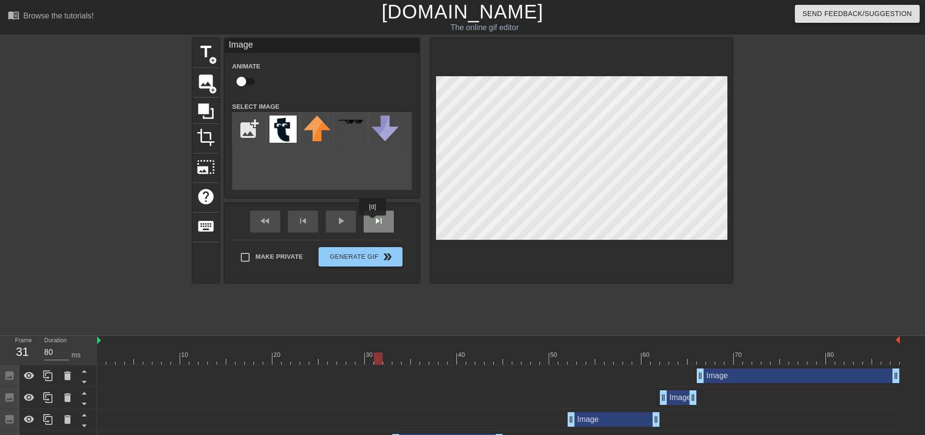
click at [373, 222] on div "skip_next" at bounding box center [379, 222] width 30 height 22
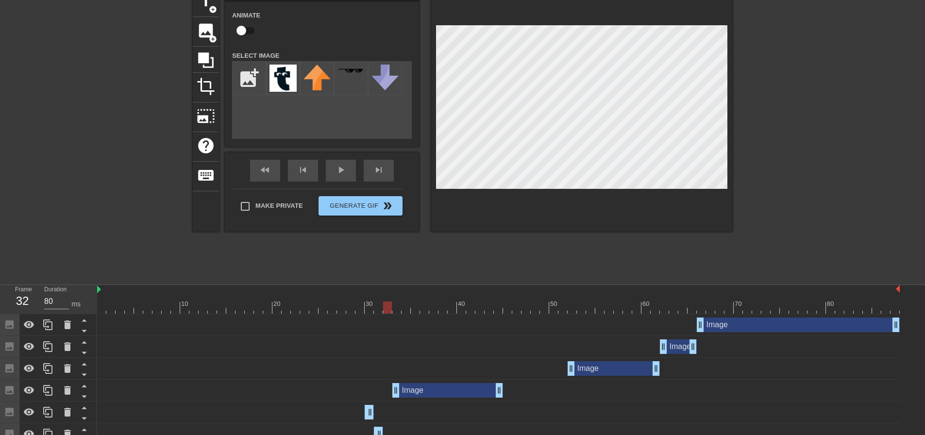
scroll to position [85, 0]
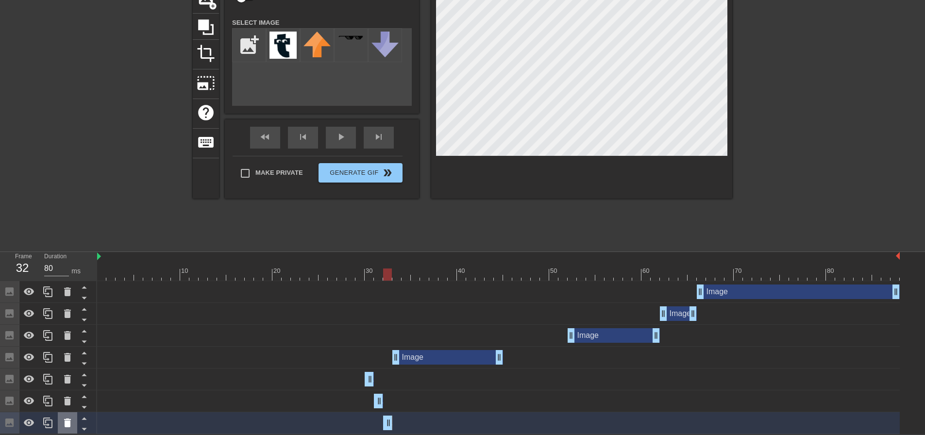
click at [71, 418] on icon at bounding box center [68, 423] width 12 height 12
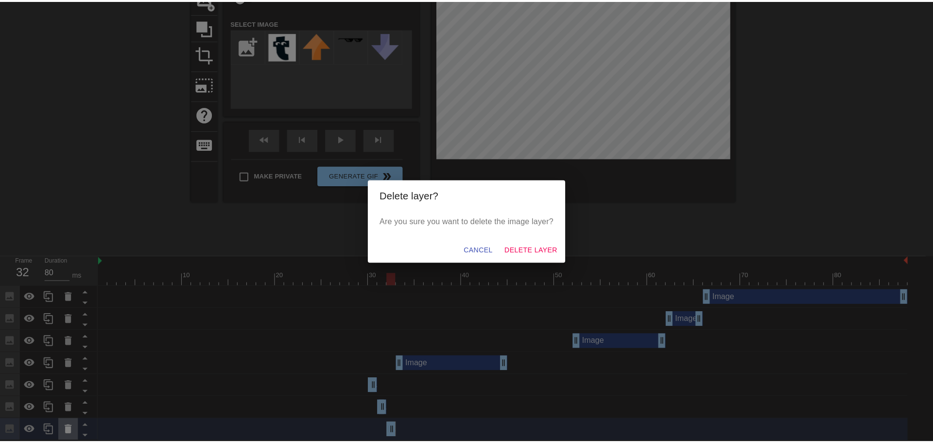
scroll to position [78, 0]
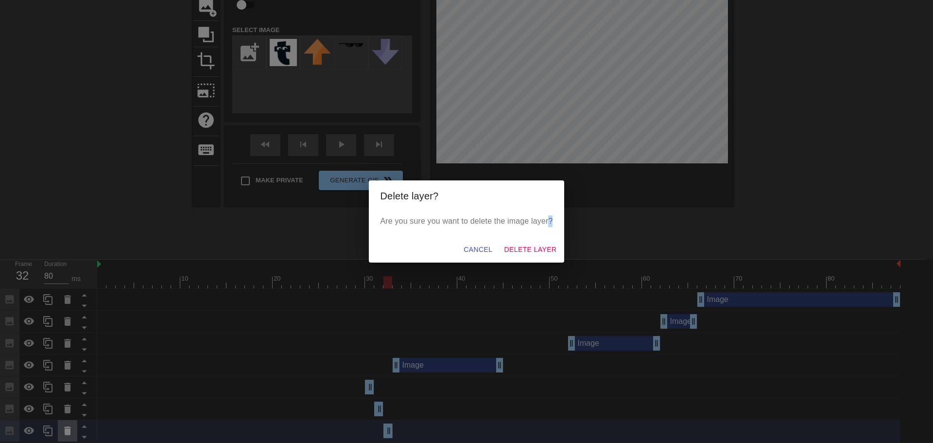
click at [71, 418] on div "Delete layer? Are you sure you want to delete the image layer? Cancel Delete La…" at bounding box center [466, 221] width 933 height 443
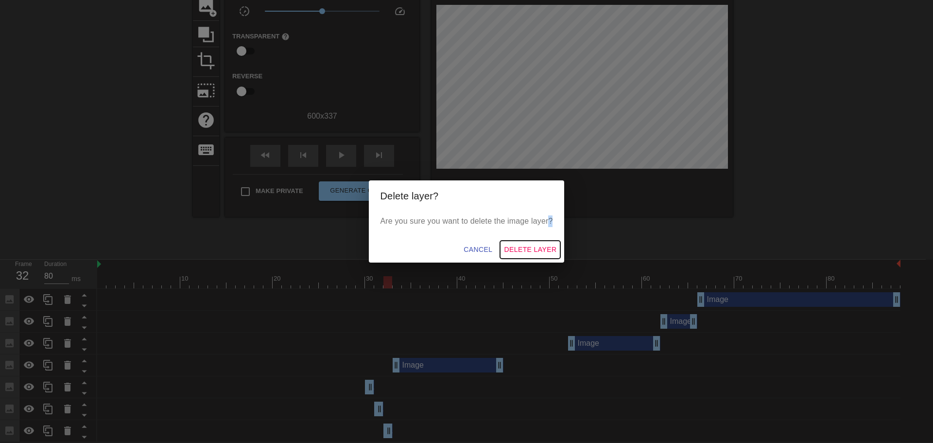
click at [548, 249] on span "Delete Layer" at bounding box center [530, 249] width 52 height 12
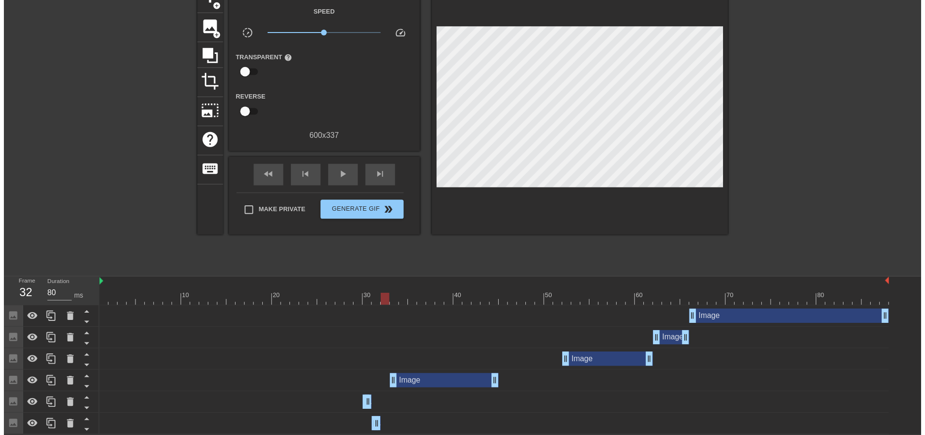
scroll to position [63, 0]
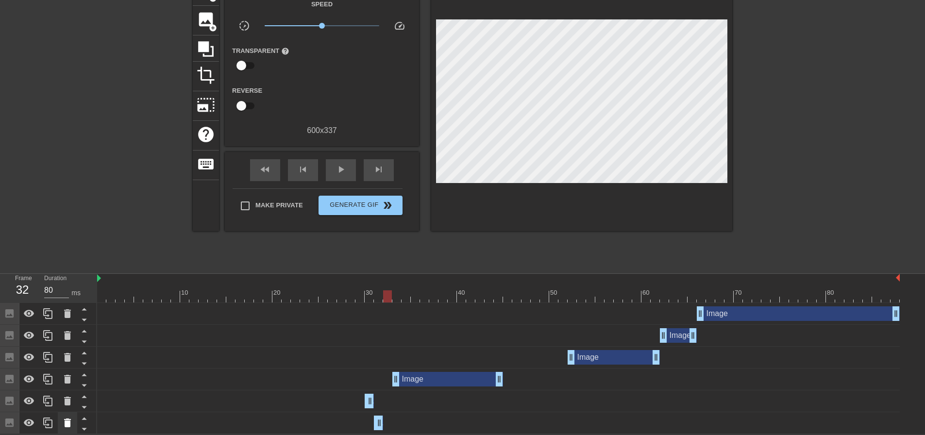
click at [69, 419] on icon at bounding box center [67, 423] width 7 height 9
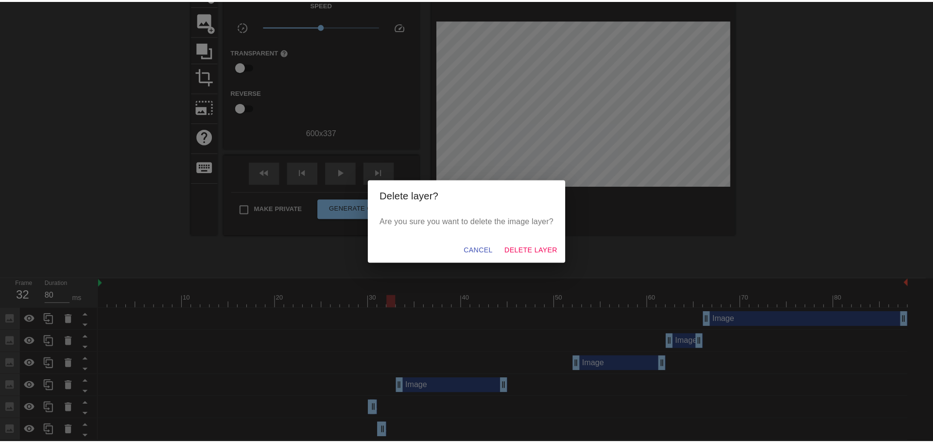
scroll to position [56, 0]
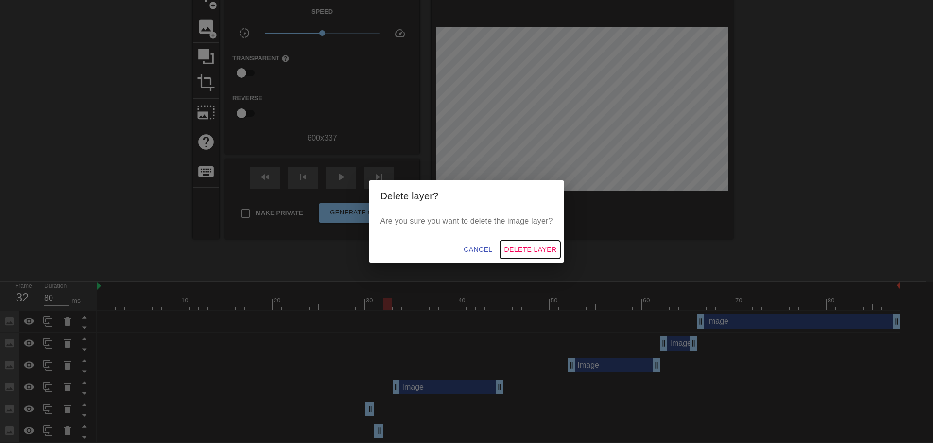
click at [515, 250] on span "Delete Layer" at bounding box center [530, 249] width 52 height 12
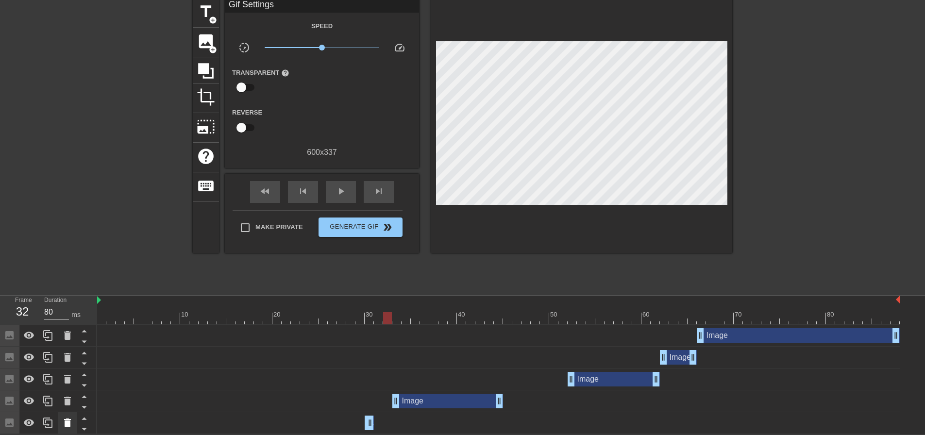
click at [65, 427] on icon at bounding box center [68, 423] width 12 height 12
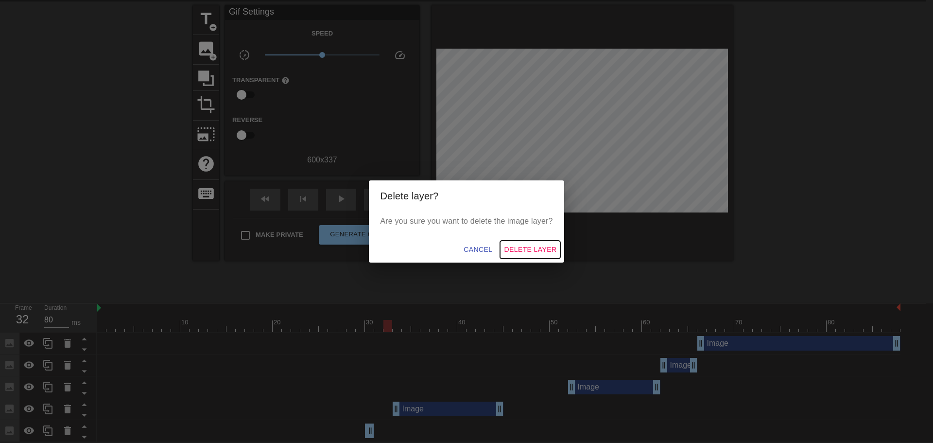
click at [516, 243] on span "Delete Layer" at bounding box center [530, 249] width 52 height 12
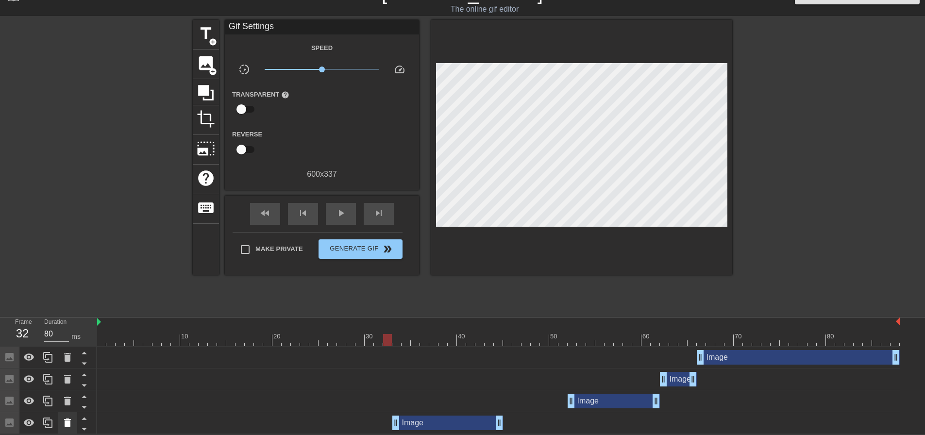
click at [69, 416] on div at bounding box center [67, 422] width 19 height 21
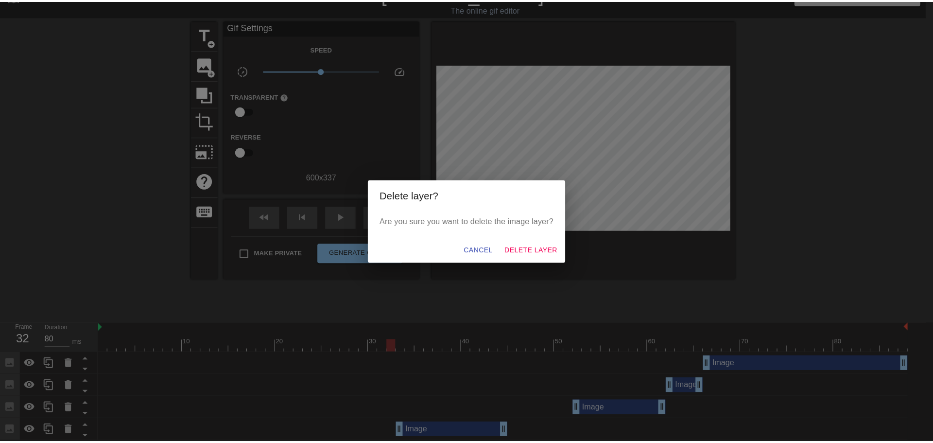
scroll to position [12, 0]
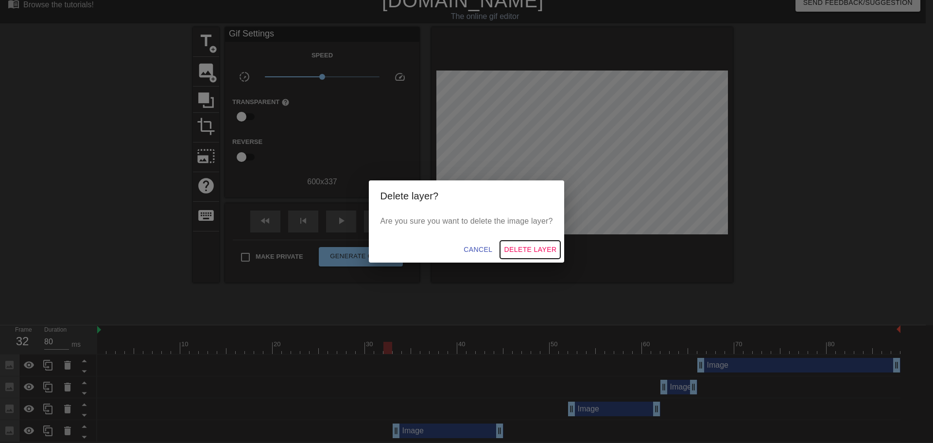
click at [512, 244] on span "Delete Layer" at bounding box center [530, 249] width 52 height 12
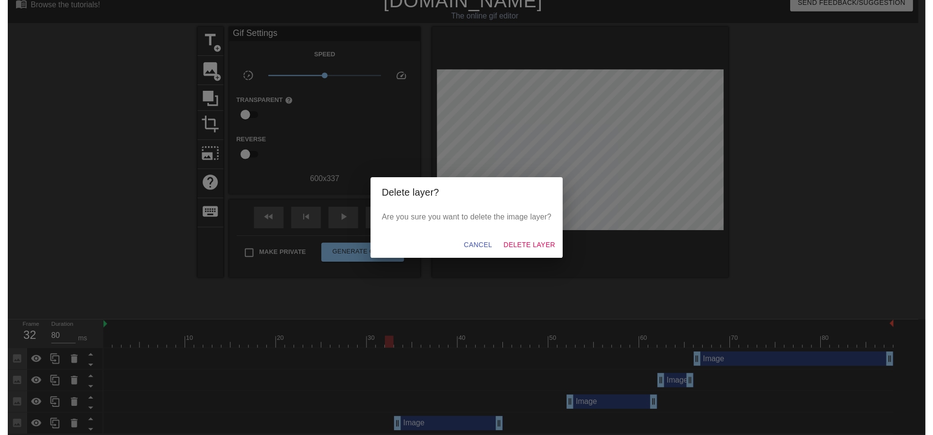
scroll to position [0, 0]
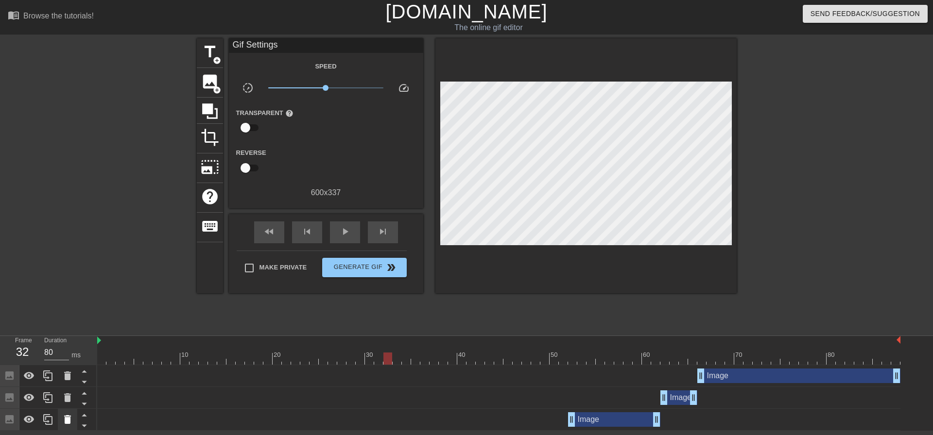
click at [64, 419] on icon at bounding box center [68, 420] width 12 height 12
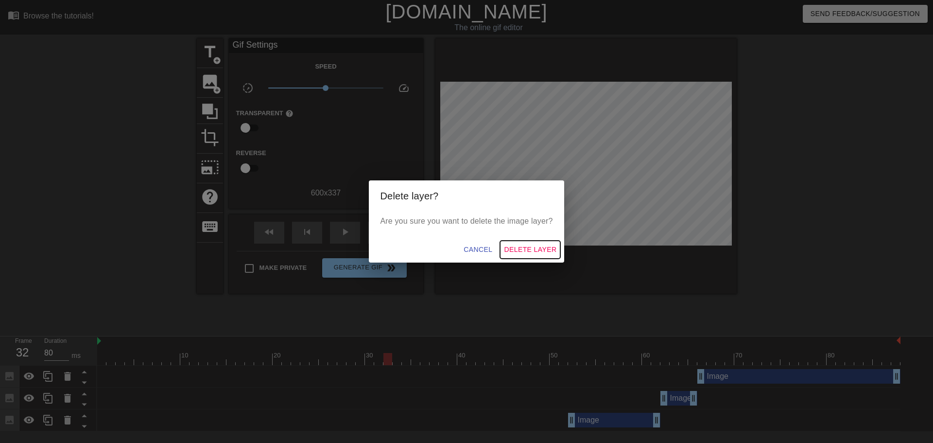
click at [506, 246] on span "Delete Layer" at bounding box center [530, 249] width 52 height 12
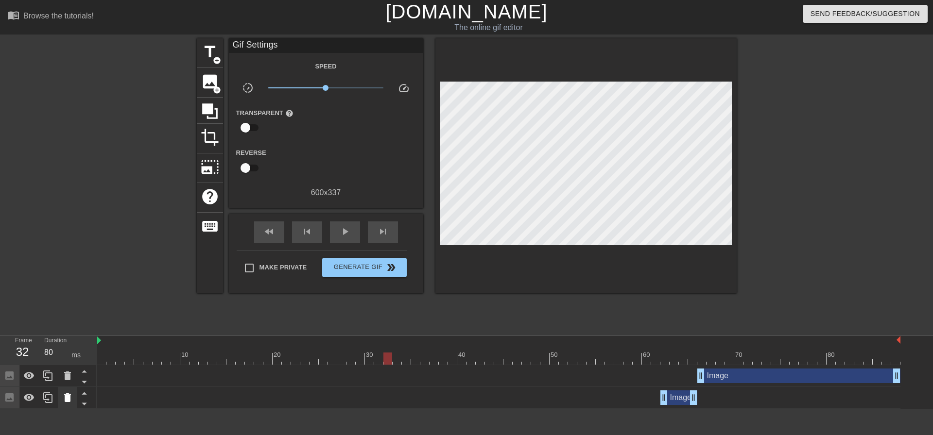
click at [70, 394] on icon at bounding box center [68, 398] width 12 height 12
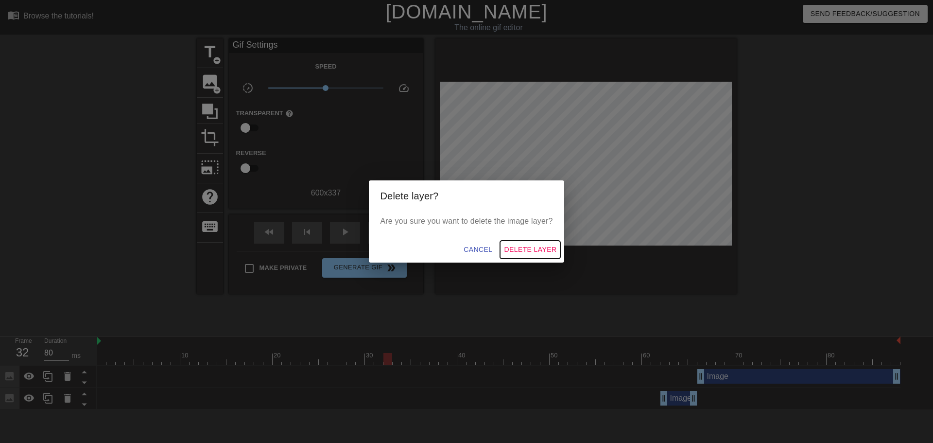
click at [511, 247] on span "Delete Layer" at bounding box center [530, 249] width 52 height 12
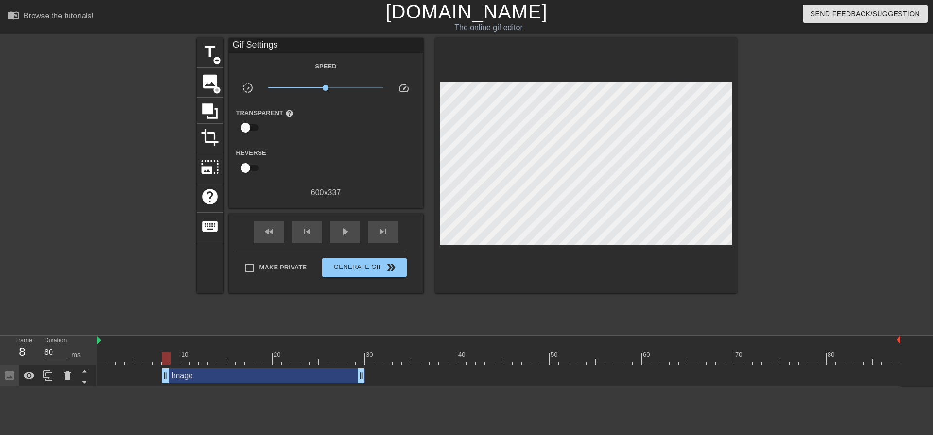
drag, startPoint x: 759, startPoint y: 380, endPoint x: 222, endPoint y: 372, distance: 537.4
click at [225, 374] on div "Image drag_handle drag_handle" at bounding box center [263, 376] width 203 height 15
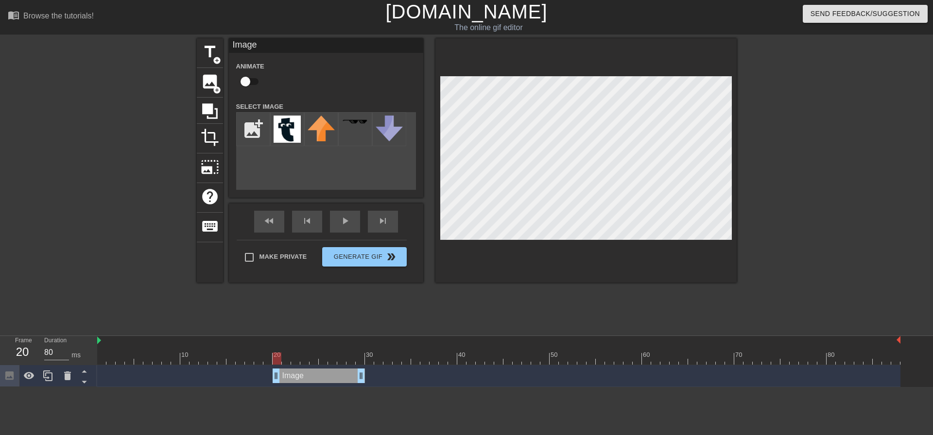
drag, startPoint x: 165, startPoint y: 378, endPoint x: 277, endPoint y: 383, distance: 112.3
drag, startPoint x: 360, startPoint y: 376, endPoint x: 518, endPoint y: 259, distance: 196.3
click at [301, 223] on div "skip_previous" at bounding box center [307, 222] width 30 height 22
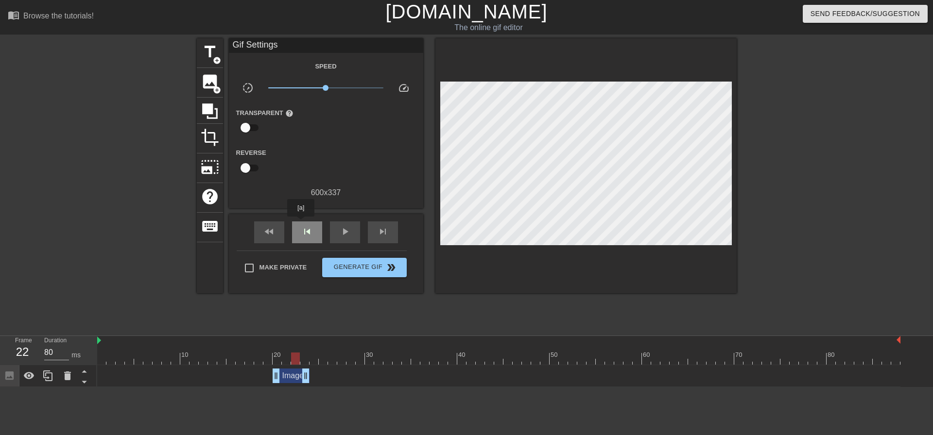
click at [301, 223] on div "skip_previous" at bounding box center [307, 233] width 30 height 22
click at [377, 231] on span "skip_next" at bounding box center [383, 232] width 12 height 12
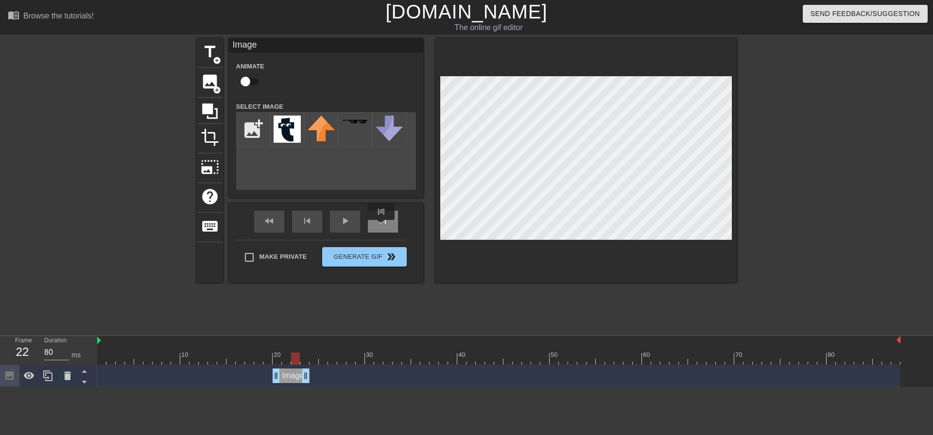
click at [381, 227] on div "skip_next" at bounding box center [383, 222] width 30 height 22
click at [383, 222] on div "skip_next" at bounding box center [383, 222] width 30 height 22
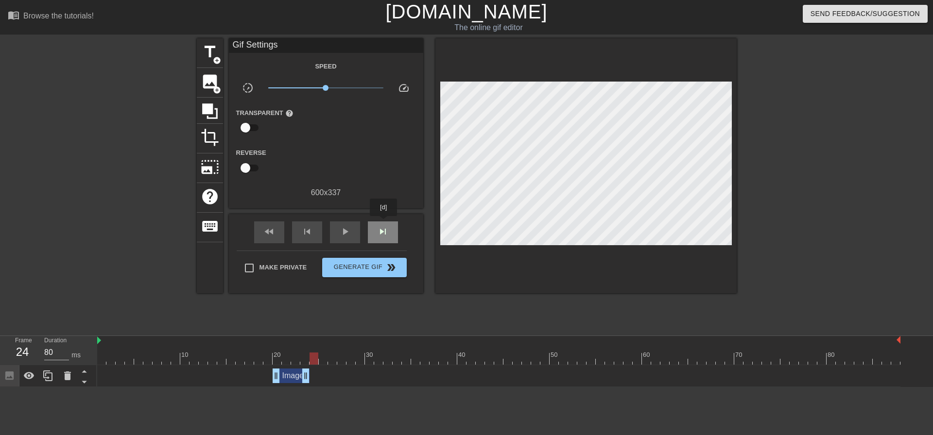
click at [384, 223] on div "skip_next" at bounding box center [383, 233] width 30 height 22
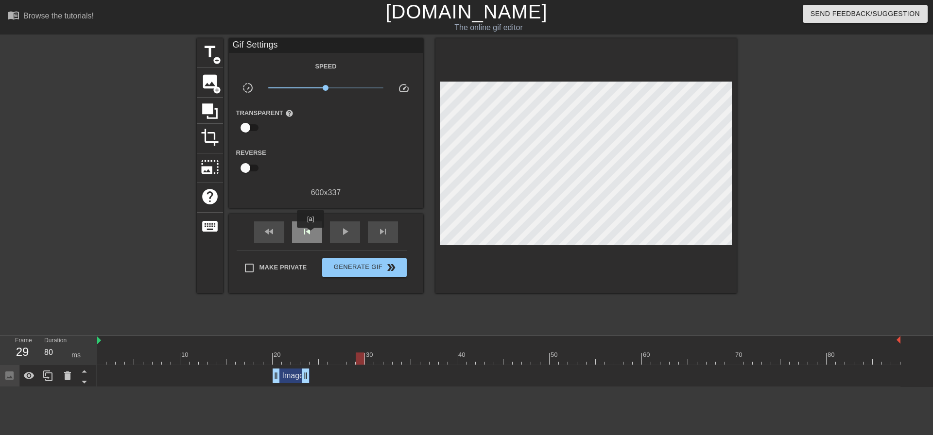
click at [310, 235] on span "skip_previous" at bounding box center [307, 232] width 12 height 12
click at [48, 381] on icon at bounding box center [47, 376] width 9 height 11
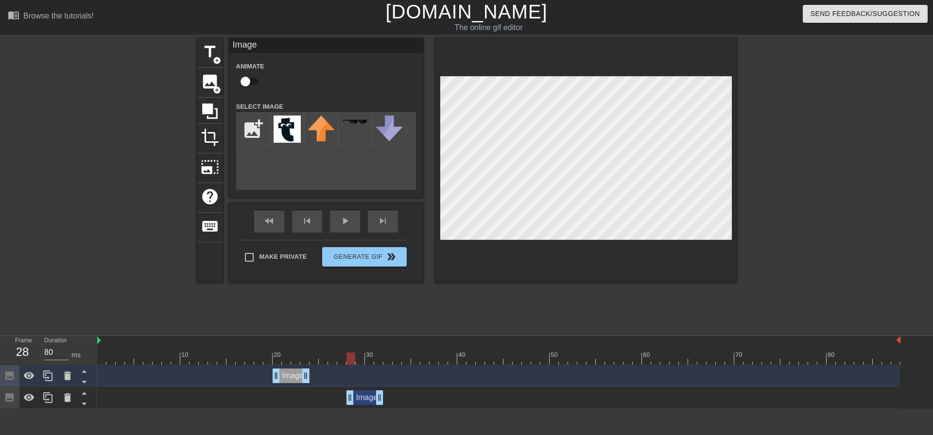
drag, startPoint x: 296, startPoint y: 400, endPoint x: 370, endPoint y: 401, distance: 73.8
click at [370, 401] on div "Image drag_handle drag_handle" at bounding box center [364, 398] width 37 height 15
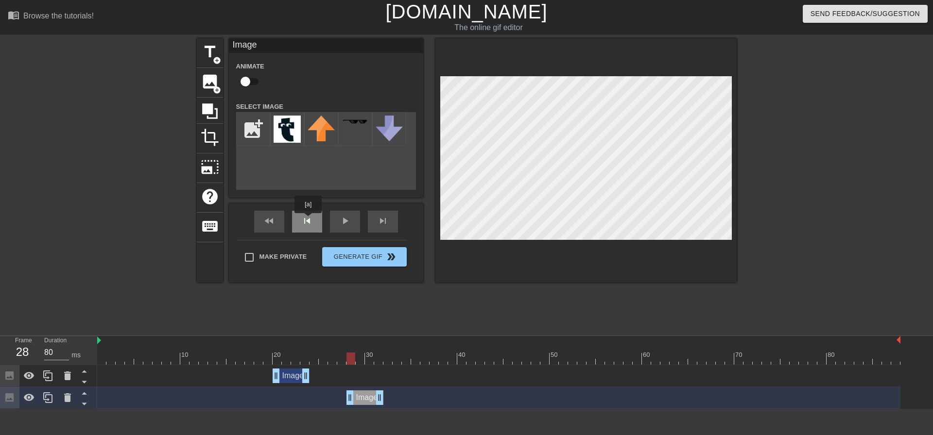
click at [308, 220] on div "fast_rewind skip_previous play_arrow skip_next" at bounding box center [326, 222] width 158 height 36
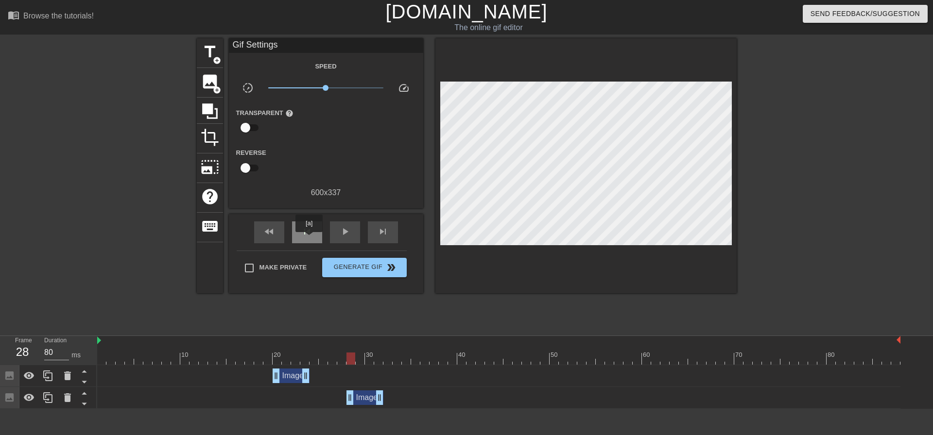
click at [309, 239] on div "skip_previous" at bounding box center [307, 233] width 30 height 22
click at [376, 237] on div "skip_next" at bounding box center [383, 233] width 30 height 22
click at [312, 228] on span "skip_previous" at bounding box center [307, 232] width 12 height 12
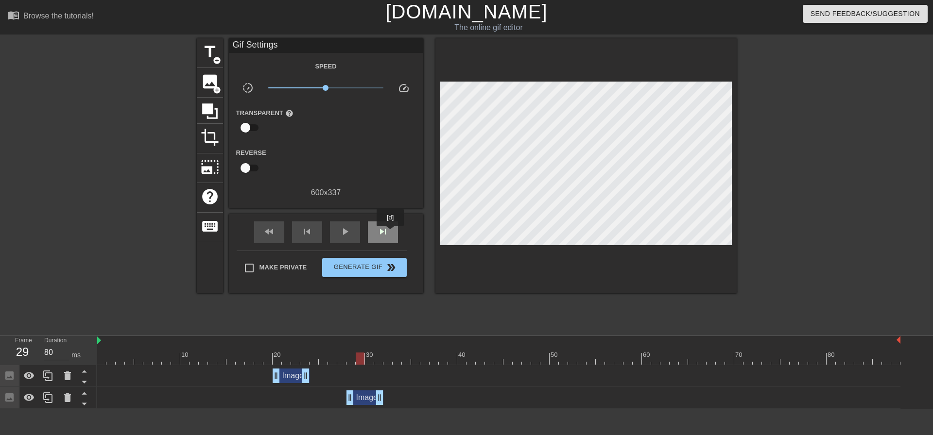
click at [391, 232] on div "skip_next" at bounding box center [383, 233] width 30 height 22
click at [386, 218] on div "fast_rewind skip_previous play_arrow skip_next" at bounding box center [326, 232] width 158 height 36
click at [383, 228] on span "skip_next" at bounding box center [383, 232] width 12 height 12
click at [389, 218] on div "fast_rewind skip_previous play_arrow skip_next" at bounding box center [326, 232] width 158 height 36
click at [386, 224] on div "skip_next" at bounding box center [383, 233] width 30 height 22
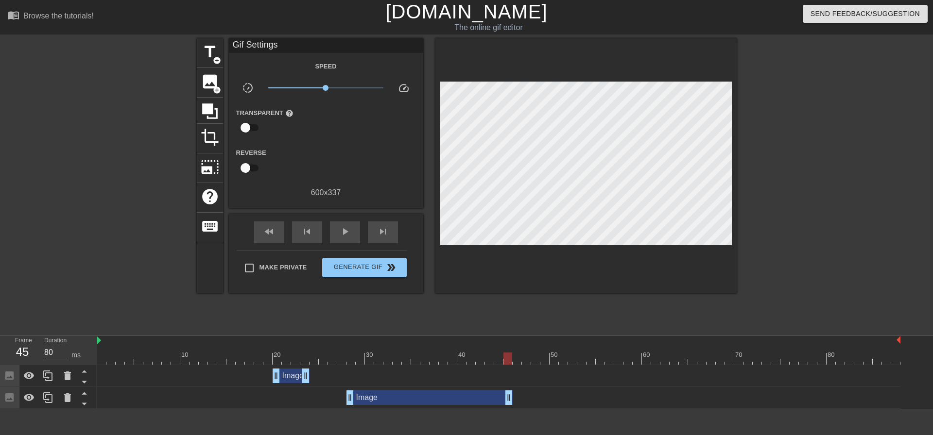
drag, startPoint x: 378, startPoint y: 399, endPoint x: 506, endPoint y: 395, distance: 128.3
click at [303, 238] on div "skip_previous" at bounding box center [307, 233] width 30 height 22
click at [302, 238] on div "skip_previous" at bounding box center [307, 233] width 30 height 22
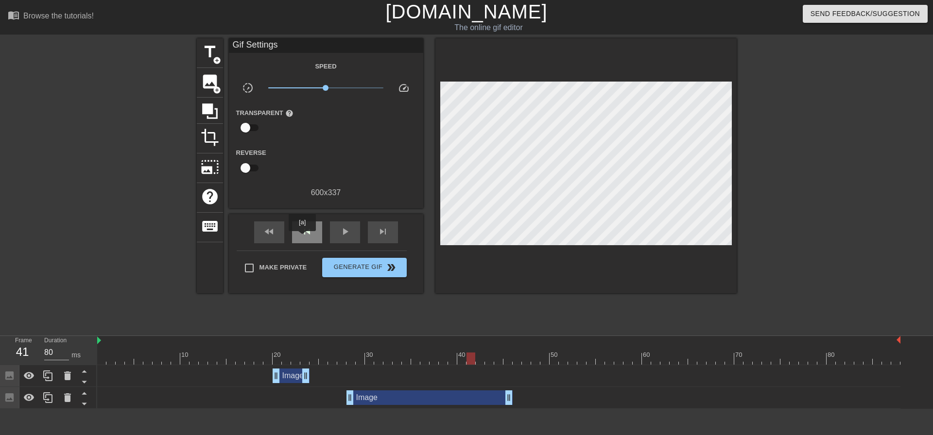
click at [302, 238] on div "skip_previous" at bounding box center [307, 233] width 30 height 22
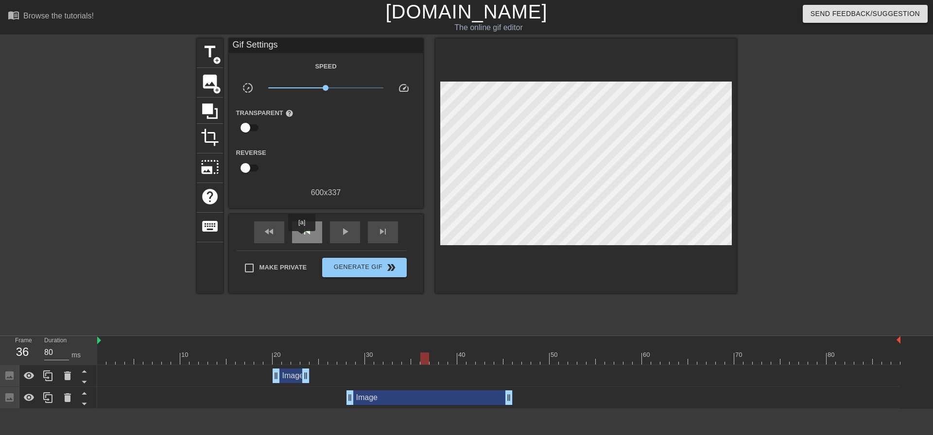
click at [302, 238] on div "skip_previous" at bounding box center [307, 233] width 30 height 22
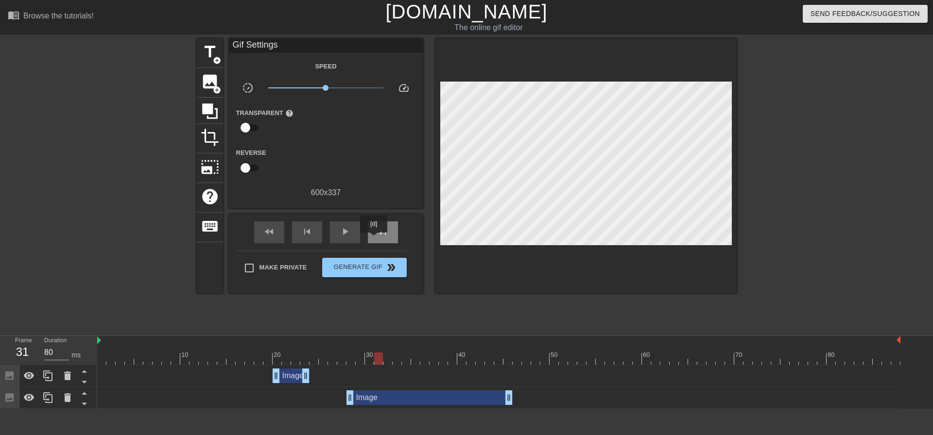
click at [374, 240] on div "skip_next" at bounding box center [383, 233] width 30 height 22
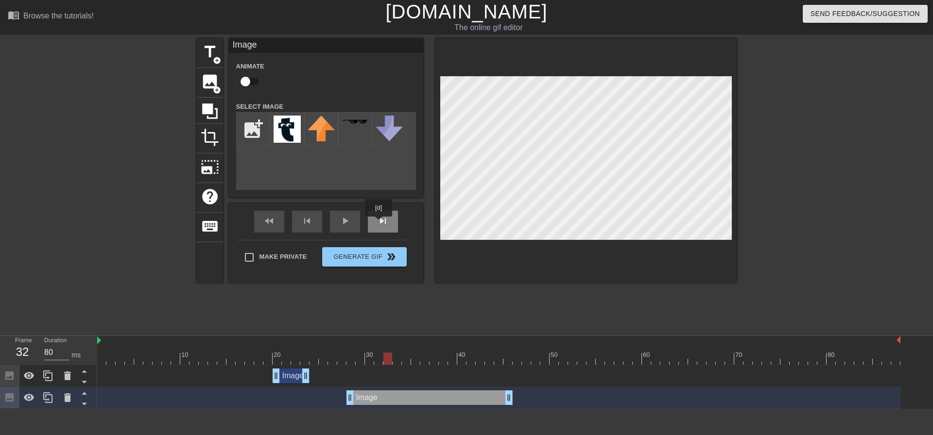
click at [379, 223] on div "skip_next" at bounding box center [383, 222] width 30 height 22
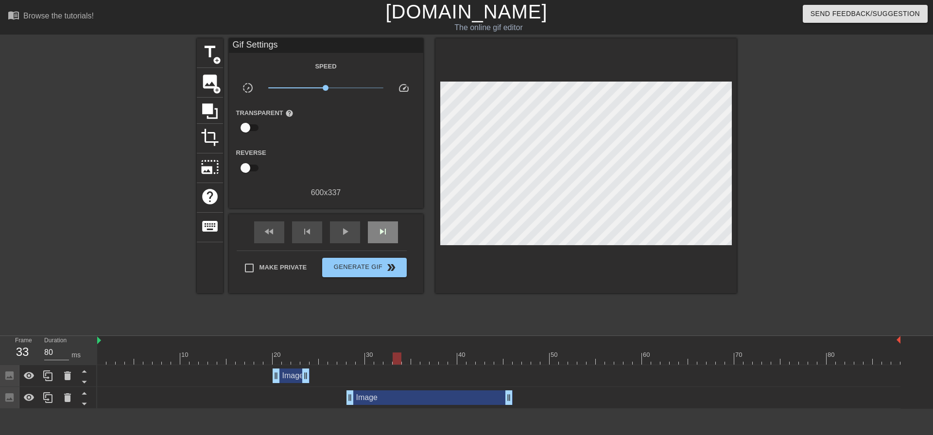
click at [392, 217] on div "fast_rewind skip_previous play_arrow skip_next" at bounding box center [326, 232] width 158 height 36
click at [383, 226] on span "skip_next" at bounding box center [383, 232] width 12 height 12
click at [389, 224] on div "skip_next" at bounding box center [383, 233] width 30 height 22
click at [389, 227] on div "skip_next" at bounding box center [383, 233] width 30 height 22
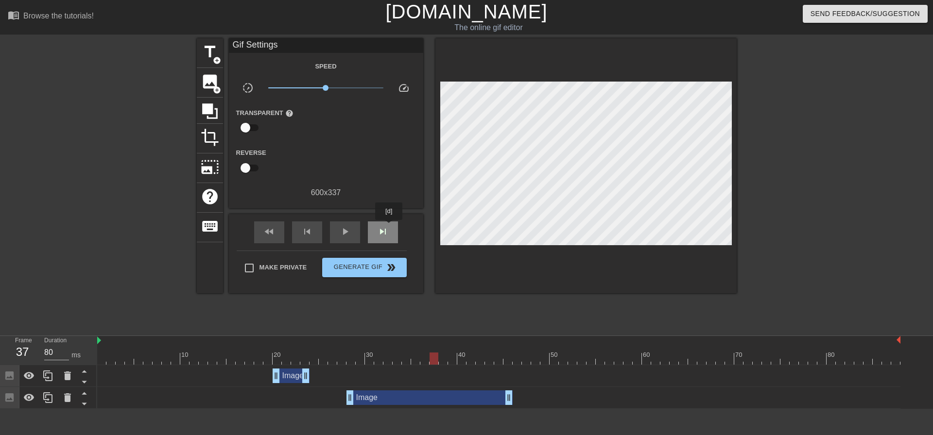
click at [389, 227] on div "skip_next" at bounding box center [383, 233] width 30 height 22
click at [388, 228] on span "skip_next" at bounding box center [383, 232] width 12 height 12
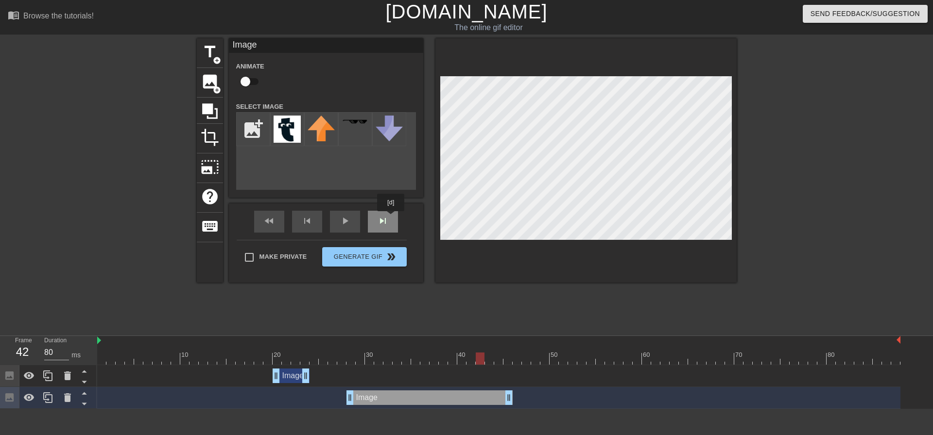
click at [390, 218] on div "fast_rewind skip_previous play_arrow skip_next" at bounding box center [326, 222] width 158 height 36
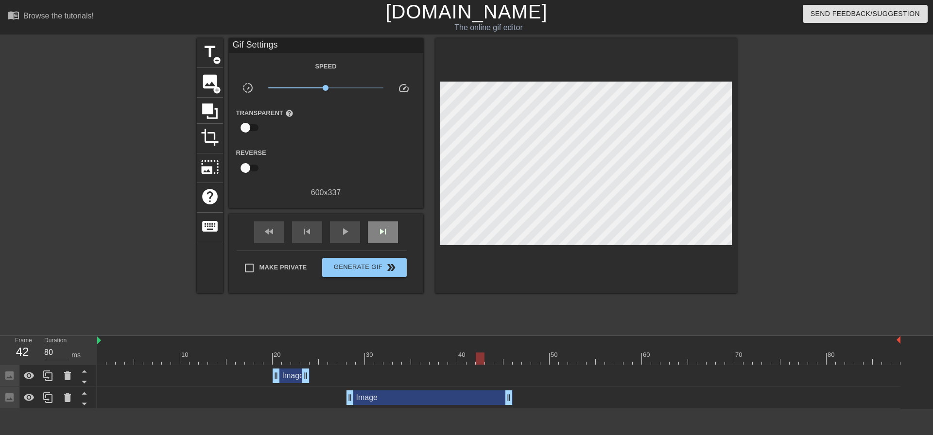
click at [390, 218] on div "fast_rewind skip_previous play_arrow skip_next" at bounding box center [326, 232] width 158 height 36
click at [389, 225] on div "skip_next" at bounding box center [383, 233] width 30 height 22
click at [377, 235] on span "skip_next" at bounding box center [383, 232] width 12 height 12
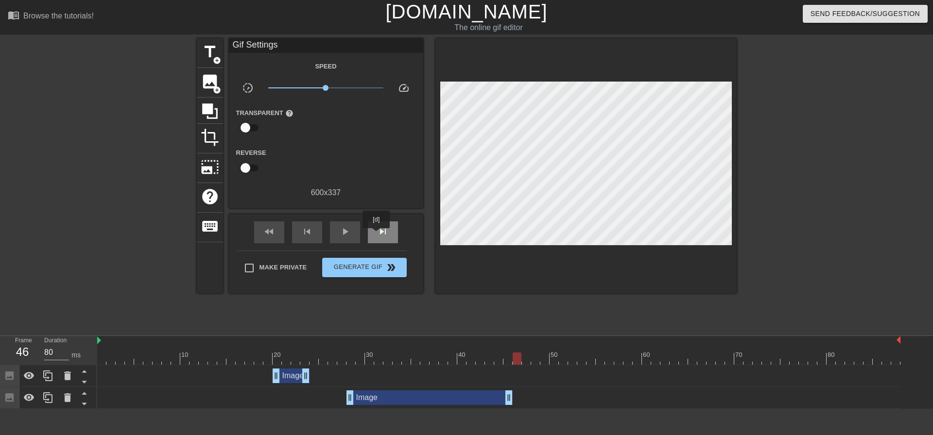
click at [377, 235] on span "skip_next" at bounding box center [383, 232] width 12 height 12
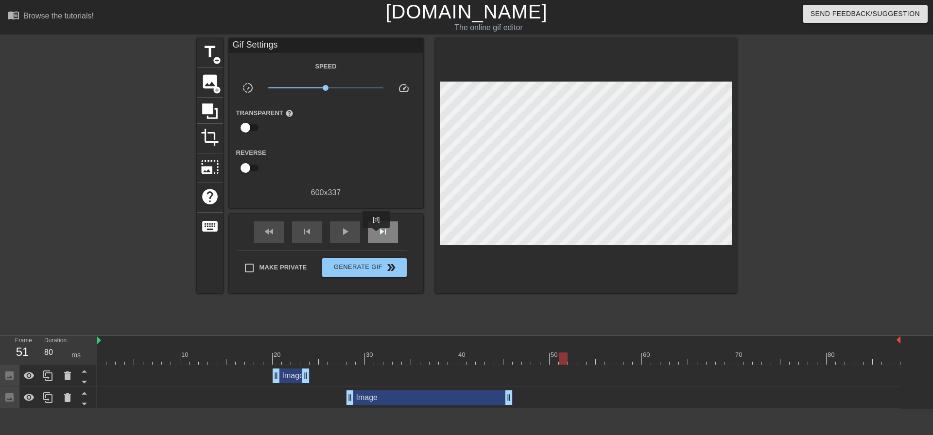
click at [377, 235] on span "skip_next" at bounding box center [383, 232] width 12 height 12
click at [309, 238] on div "skip_previous" at bounding box center [307, 233] width 30 height 22
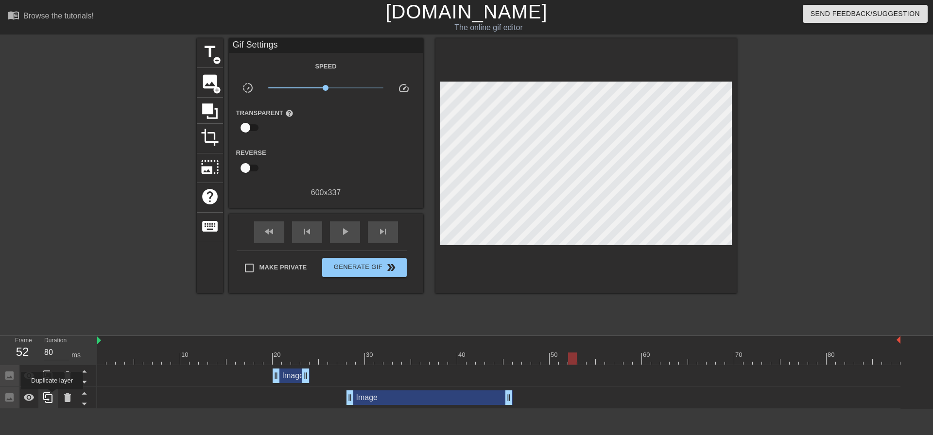
click at [52, 396] on icon at bounding box center [47, 398] width 9 height 11
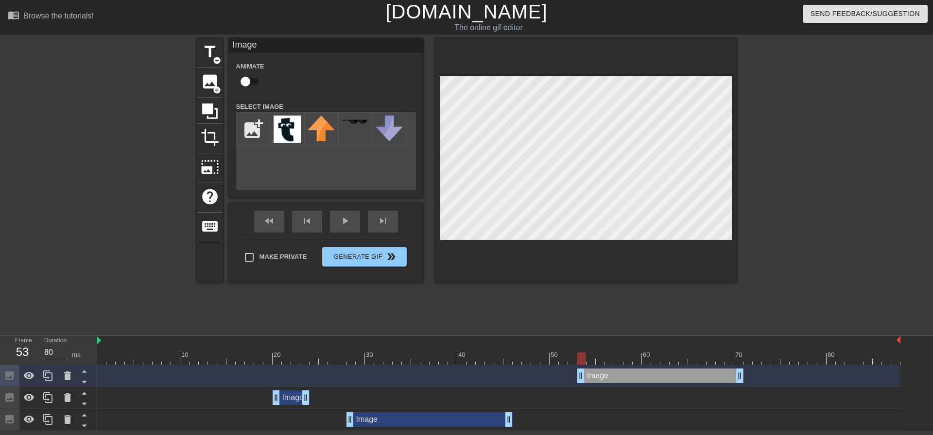
drag, startPoint x: 369, startPoint y: 375, endPoint x: 598, endPoint y: 378, distance: 228.3
click at [598, 378] on div "Image drag_handle drag_handle" at bounding box center [660, 376] width 166 height 15
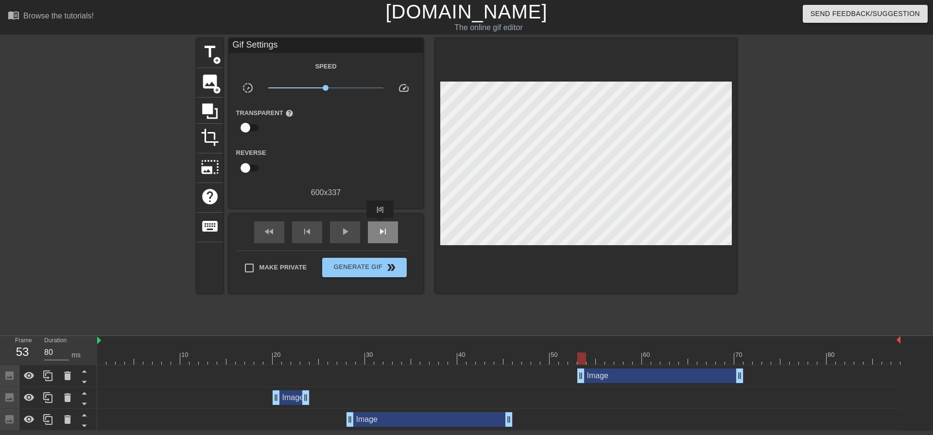
click at [380, 226] on span "skip_next" at bounding box center [383, 232] width 12 height 12
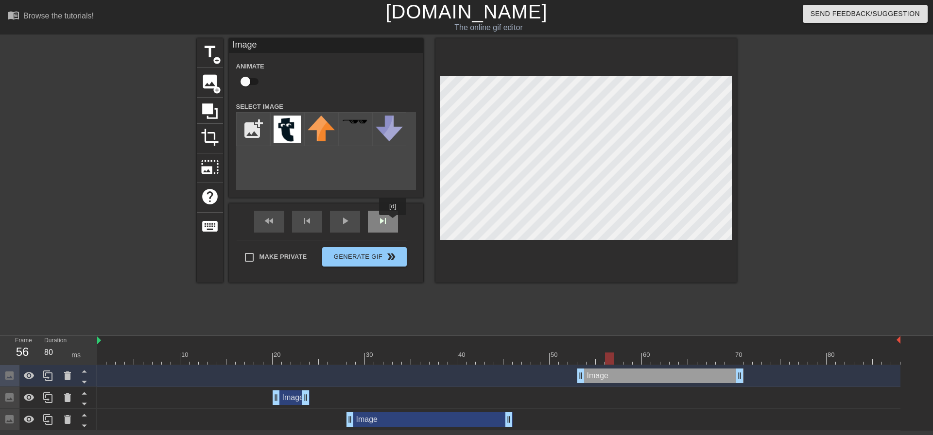
click at [393, 222] on div "skip_next" at bounding box center [383, 222] width 30 height 22
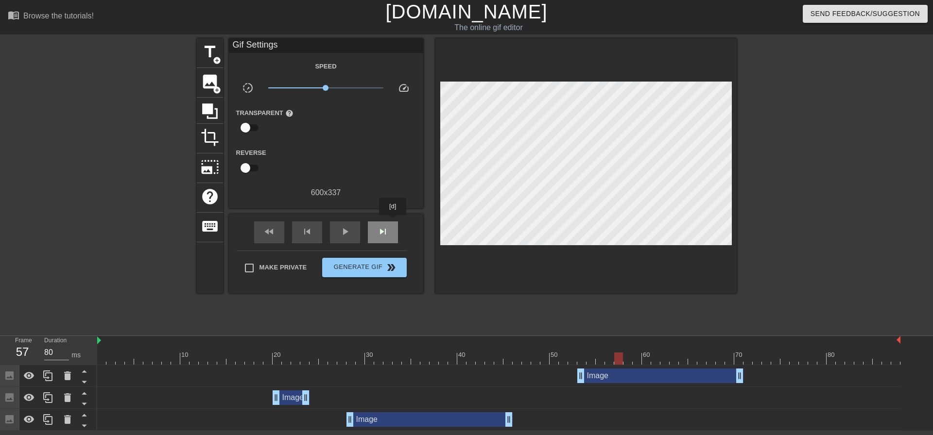
click at [393, 222] on div "skip_next" at bounding box center [383, 233] width 30 height 22
click at [376, 224] on div "skip_next" at bounding box center [383, 233] width 30 height 22
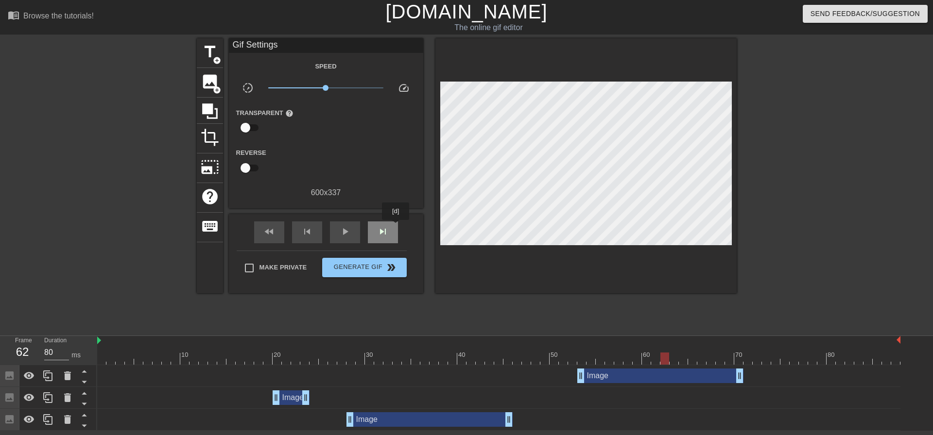
click at [396, 227] on div "skip_next" at bounding box center [383, 233] width 30 height 22
click at [396, 224] on div "skip_next" at bounding box center [383, 233] width 30 height 22
click at [393, 236] on div "skip_next" at bounding box center [383, 233] width 30 height 22
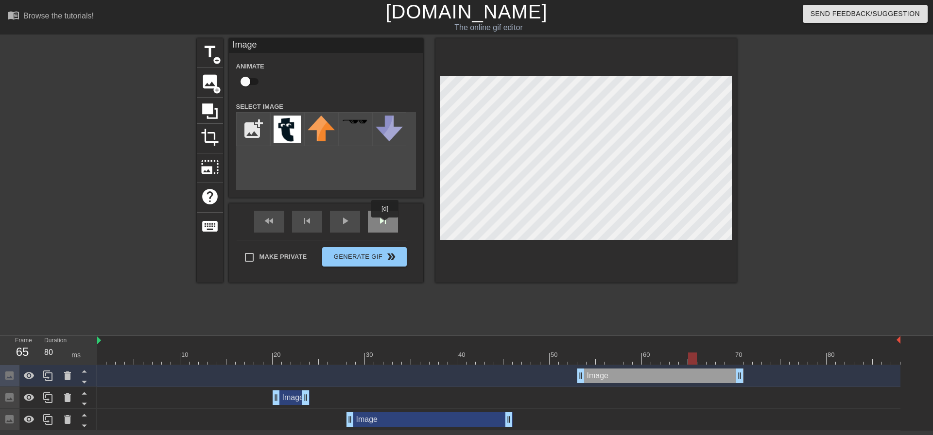
click at [383, 223] on div "skip_next" at bounding box center [383, 222] width 30 height 22
click at [383, 228] on div "skip_next" at bounding box center [383, 222] width 30 height 22
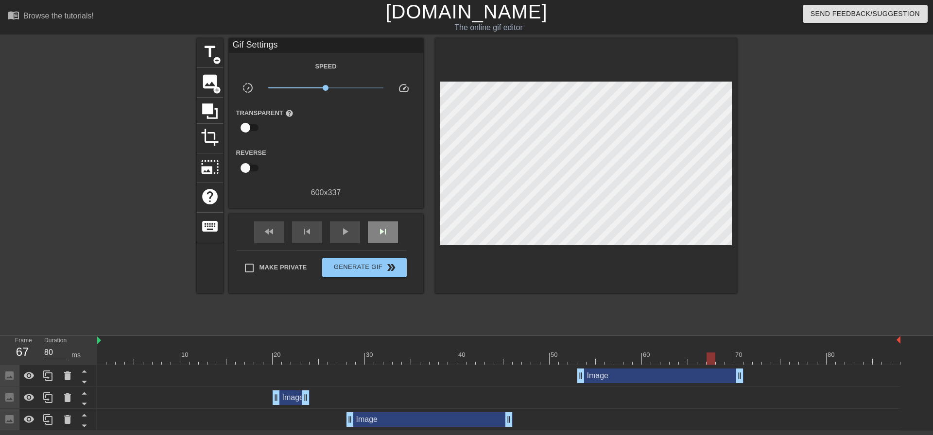
click at [384, 214] on div "fast_rewind skip_previous play_arrow skip_next" at bounding box center [326, 232] width 158 height 36
click at [385, 228] on span "skip_next" at bounding box center [383, 232] width 12 height 12
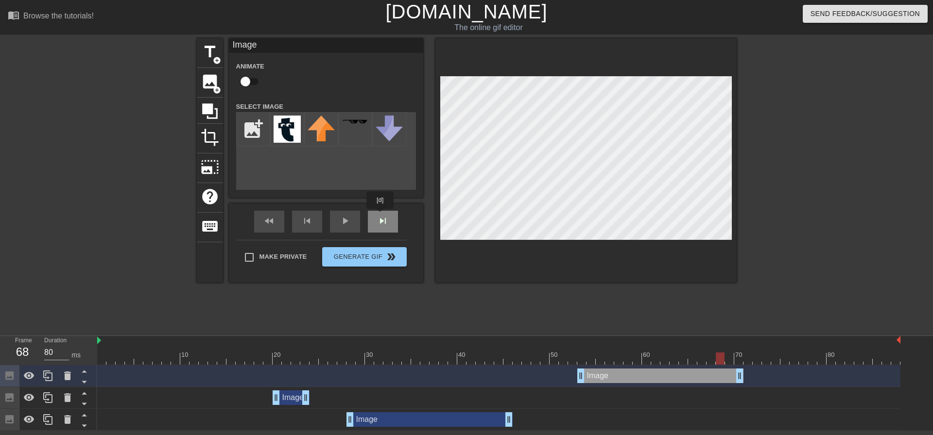
click at [380, 216] on div "fast_rewind skip_previous play_arrow skip_next" at bounding box center [326, 222] width 158 height 36
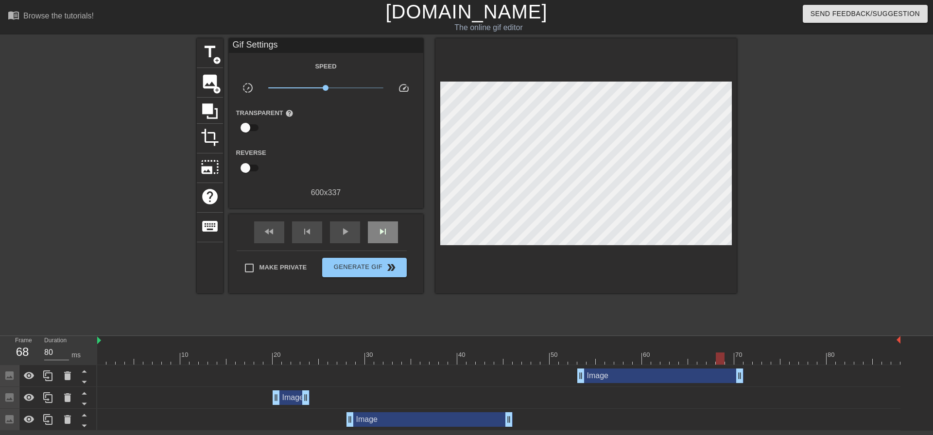
drag, startPoint x: 380, startPoint y: 216, endPoint x: 382, endPoint y: 222, distance: 6.5
click at [380, 216] on div "fast_rewind skip_previous play_arrow skip_next" at bounding box center [326, 232] width 158 height 36
click at [384, 228] on span "skip_next" at bounding box center [383, 232] width 12 height 12
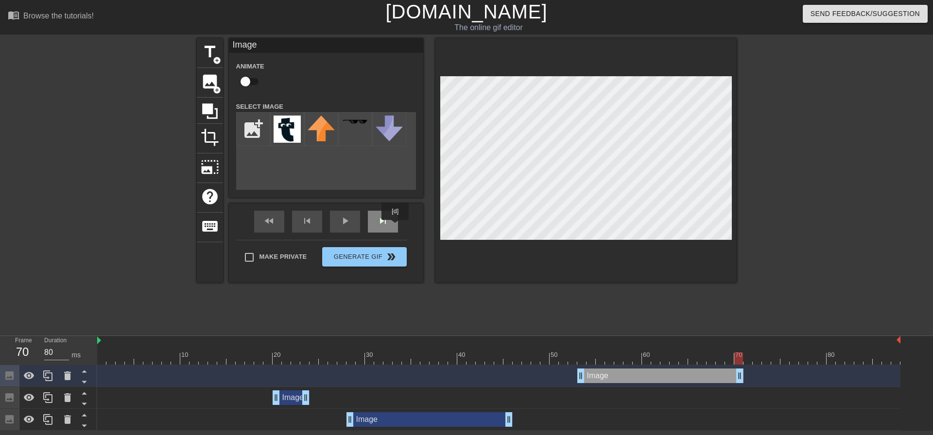
click at [394, 226] on div "skip_next" at bounding box center [383, 222] width 30 height 22
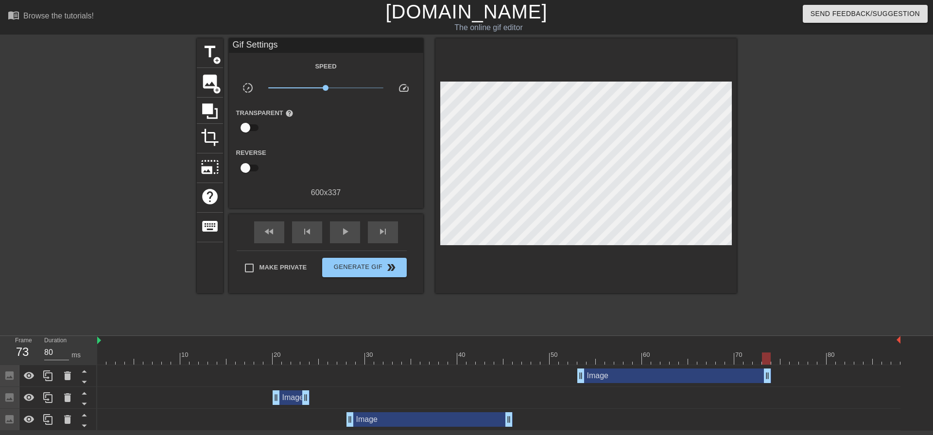
drag, startPoint x: 738, startPoint y: 375, endPoint x: 769, endPoint y: 375, distance: 30.1
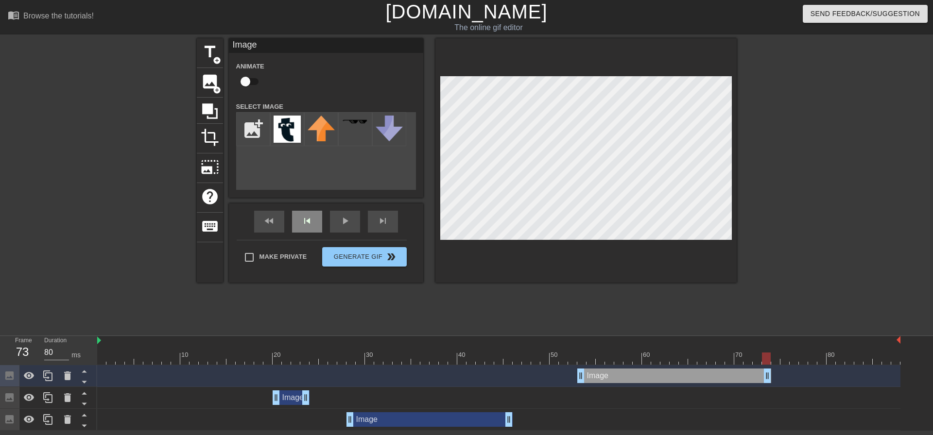
click at [308, 223] on div "skip_previous" at bounding box center [307, 222] width 30 height 22
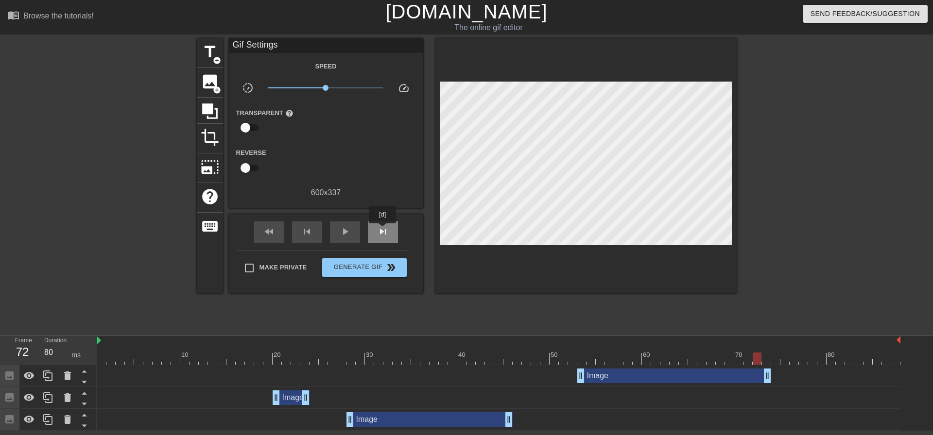
click at [383, 230] on span "skip_next" at bounding box center [383, 232] width 12 height 12
drag, startPoint x: 769, startPoint y: 382, endPoint x: 806, endPoint y: 382, distance: 36.9
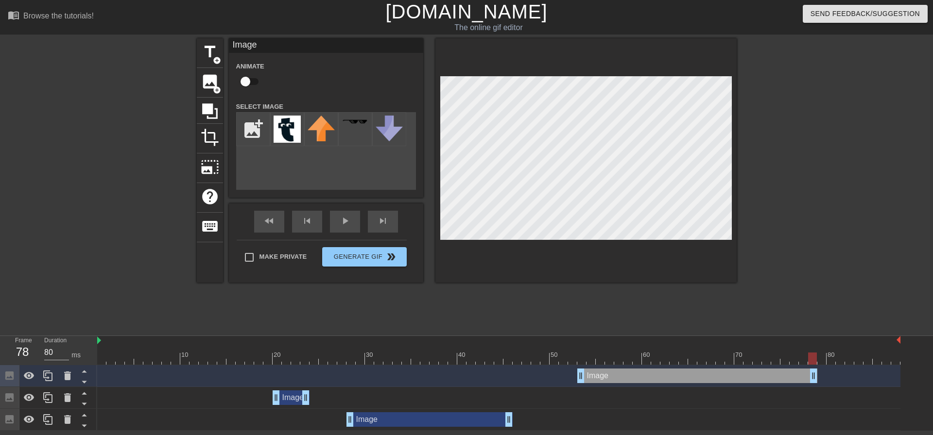
drag, startPoint x: 807, startPoint y: 373, endPoint x: 822, endPoint y: 376, distance: 14.3
drag, startPoint x: 822, startPoint y: 375, endPoint x: 636, endPoint y: 274, distance: 211.3
drag, startPoint x: 876, startPoint y: 375, endPoint x: 642, endPoint y: 256, distance: 262.2
click at [913, 380] on div "Image drag_handle drag_handle Image drag_handle drag_handle Image drag_handle d…" at bounding box center [515, 398] width 836 height 66
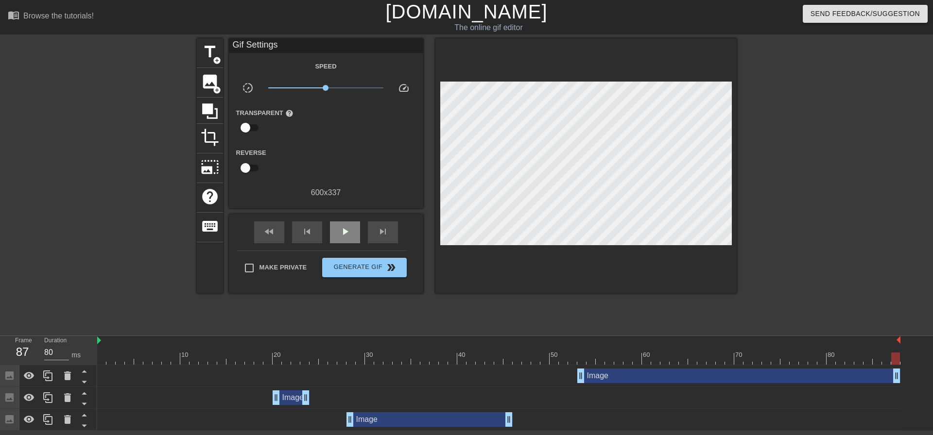
click at [352, 218] on div "fast_rewind skip_previous play_arrow skip_next" at bounding box center [326, 232] width 158 height 36
click at [335, 234] on div "play_arrow" at bounding box center [345, 233] width 30 height 22
click at [347, 238] on div "pause" at bounding box center [345, 233] width 30 height 22
click at [379, 232] on span "skip_next" at bounding box center [383, 232] width 12 height 12
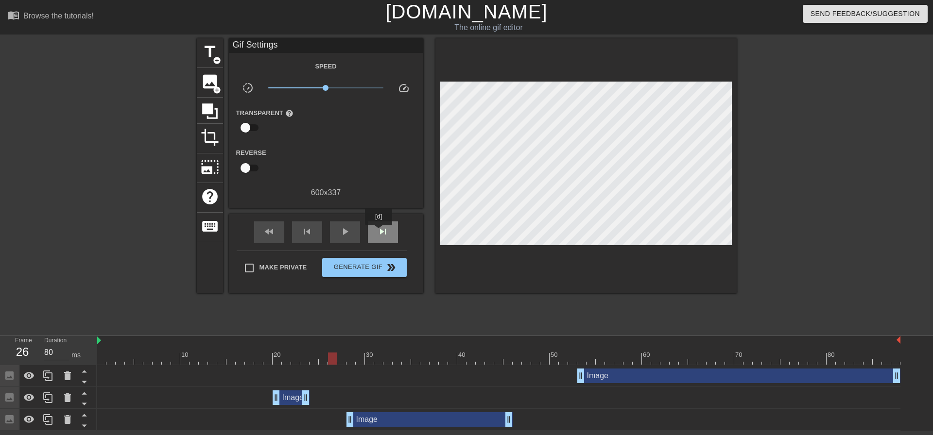
click at [379, 232] on span "skip_next" at bounding box center [383, 232] width 12 height 12
click at [303, 228] on span "skip_previous" at bounding box center [307, 232] width 12 height 12
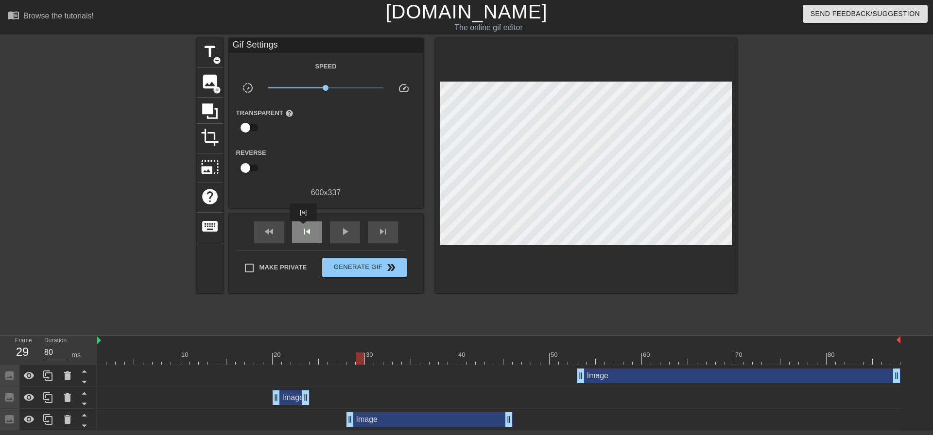
click at [303, 228] on span "skip_previous" at bounding box center [307, 232] width 12 height 12
click at [390, 231] on div "skip_next" at bounding box center [383, 233] width 30 height 22
click at [394, 222] on div "skip_next" at bounding box center [383, 233] width 30 height 22
click at [390, 227] on div "skip_next" at bounding box center [383, 233] width 30 height 22
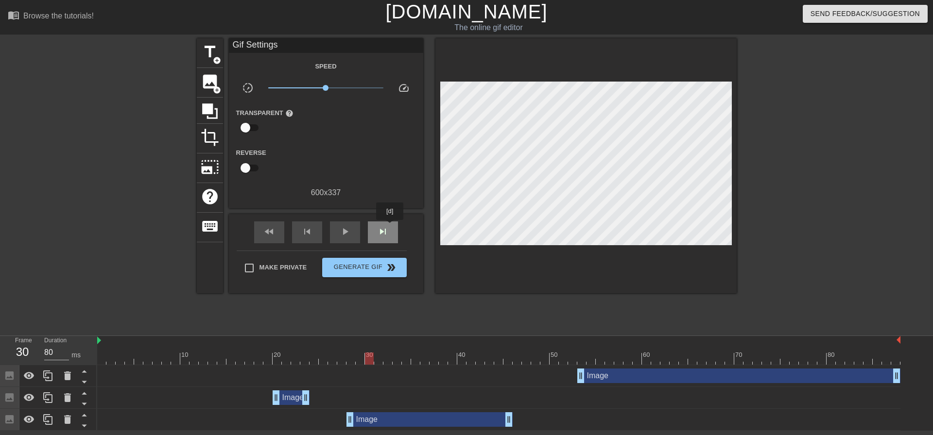
click at [390, 227] on div "skip_next" at bounding box center [383, 233] width 30 height 22
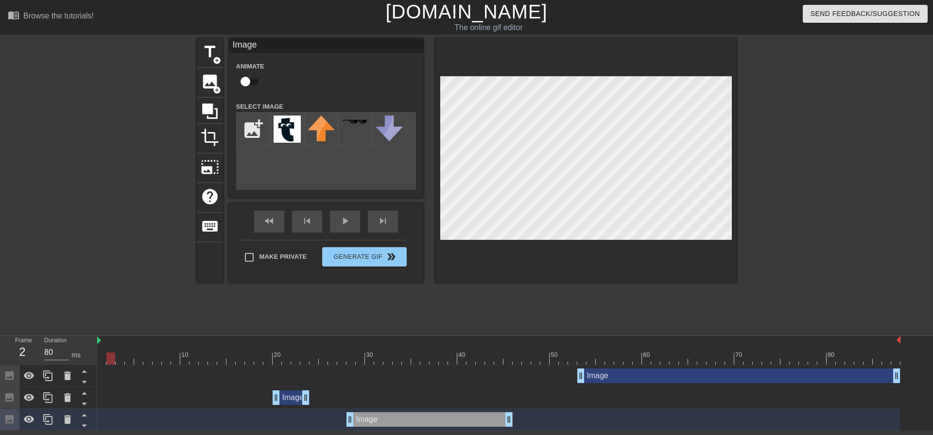
drag, startPoint x: 378, startPoint y: 359, endPoint x: 99, endPoint y: 345, distance: 279.7
click at [96, 352] on div "Frame 2 Duration 80 ms 10 20 30 40 50 60 70 80 Image drag_handle drag_handle Im…" at bounding box center [466, 383] width 933 height 95
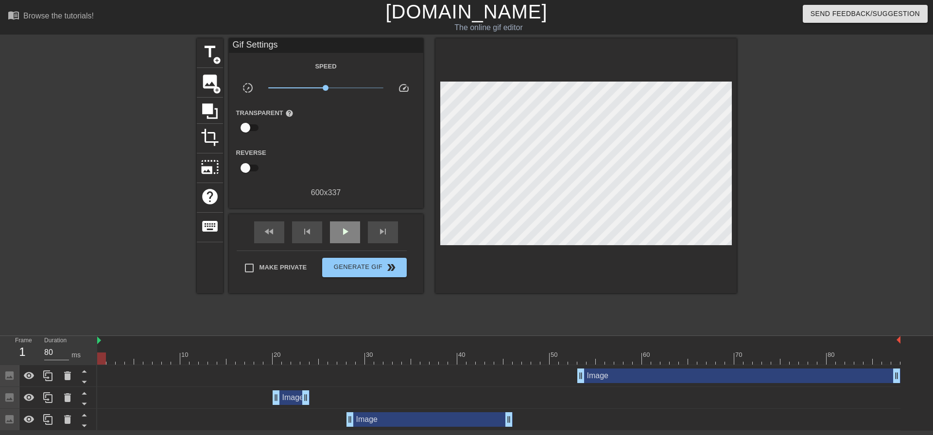
click at [349, 214] on div "fast_rewind skip_previous play_arrow skip_next" at bounding box center [326, 232] width 158 height 36
click at [348, 228] on span "play_arrow" at bounding box center [345, 232] width 12 height 12
click at [849, 372] on div "Image drag_handle drag_handle" at bounding box center [738, 376] width 323 height 15
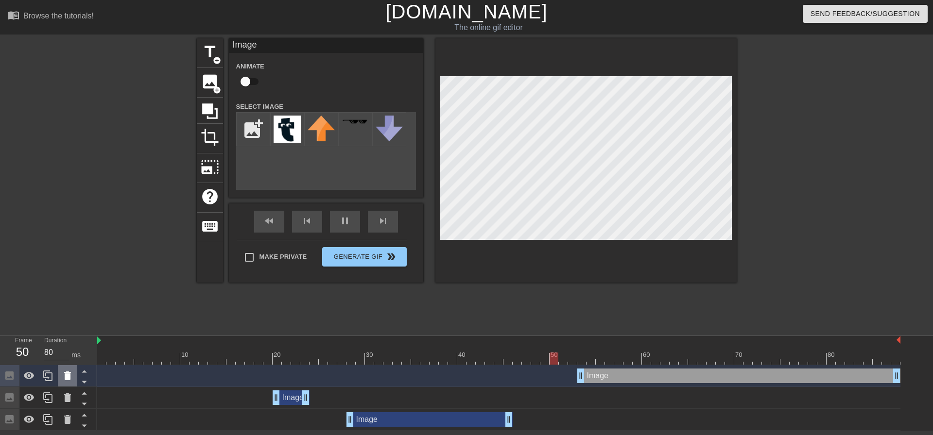
click at [71, 380] on icon at bounding box center [68, 376] width 12 height 12
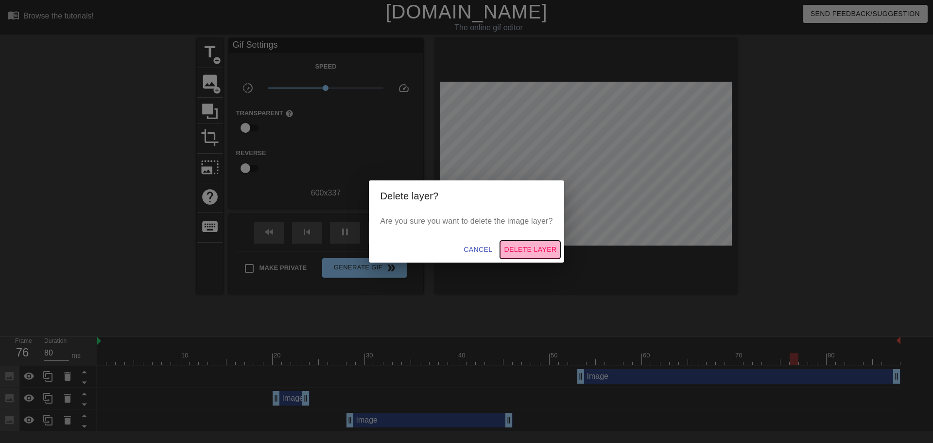
click at [519, 253] on span "Delete Layer" at bounding box center [530, 249] width 52 height 12
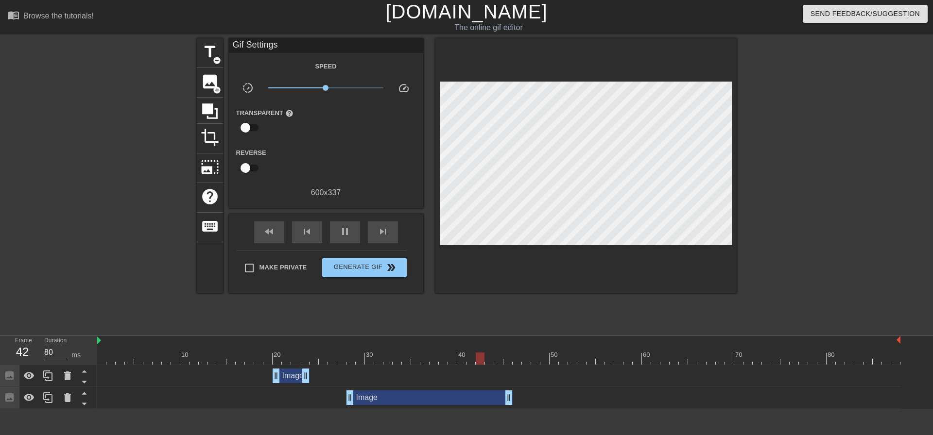
click at [250, 127] on input "checkbox" at bounding box center [245, 128] width 55 height 18
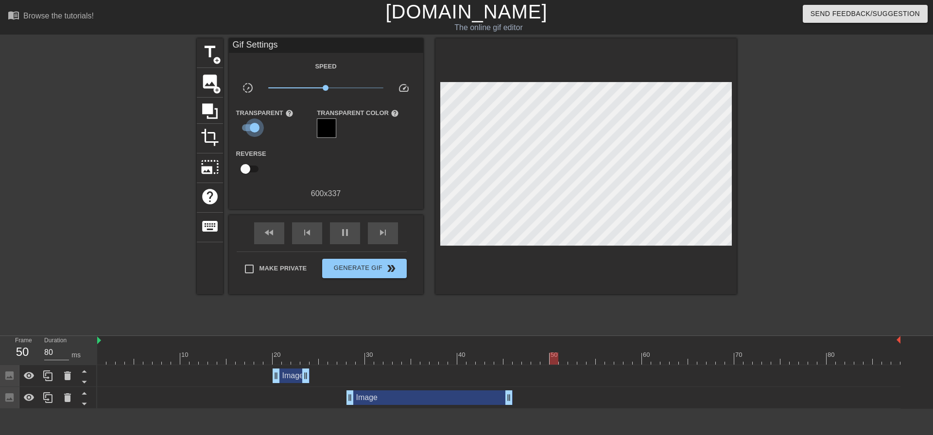
click at [250, 127] on input "checkbox" at bounding box center [254, 128] width 55 height 18
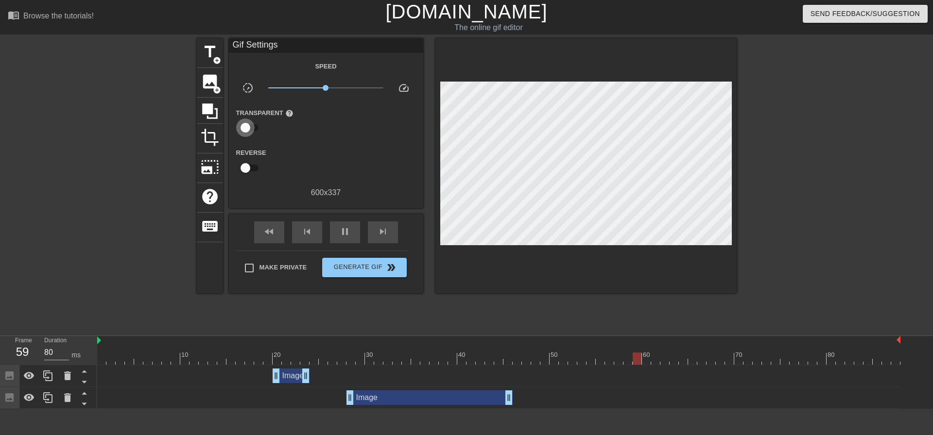
click at [250, 127] on input "checkbox" at bounding box center [245, 128] width 55 height 18
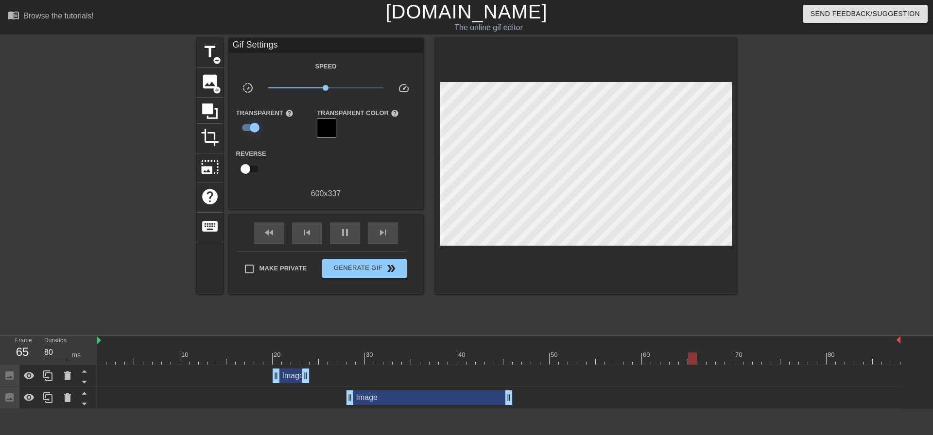
click at [250, 127] on input "checkbox" at bounding box center [254, 128] width 55 height 18
checkbox input "false"
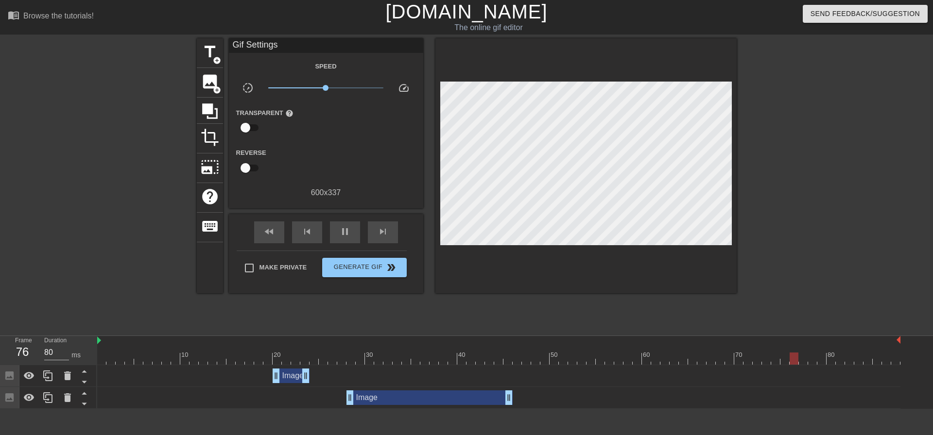
click at [283, 380] on div "Image drag_handle drag_handle" at bounding box center [291, 376] width 37 height 15
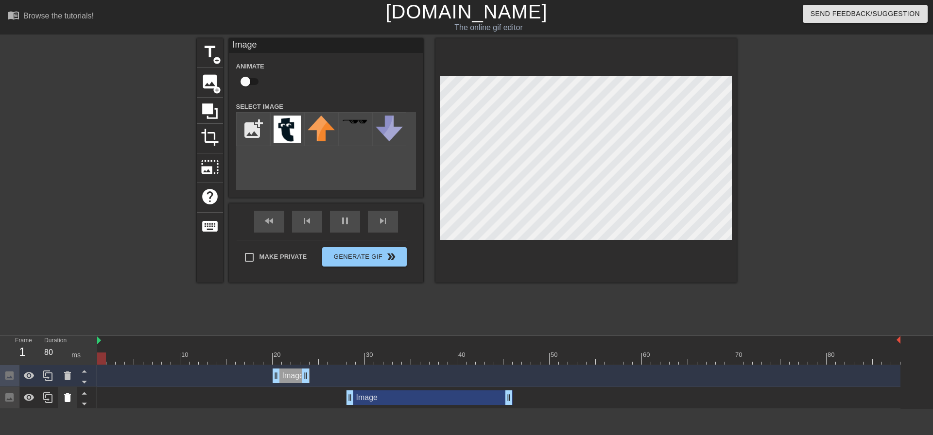
click at [64, 401] on icon at bounding box center [68, 398] width 12 height 12
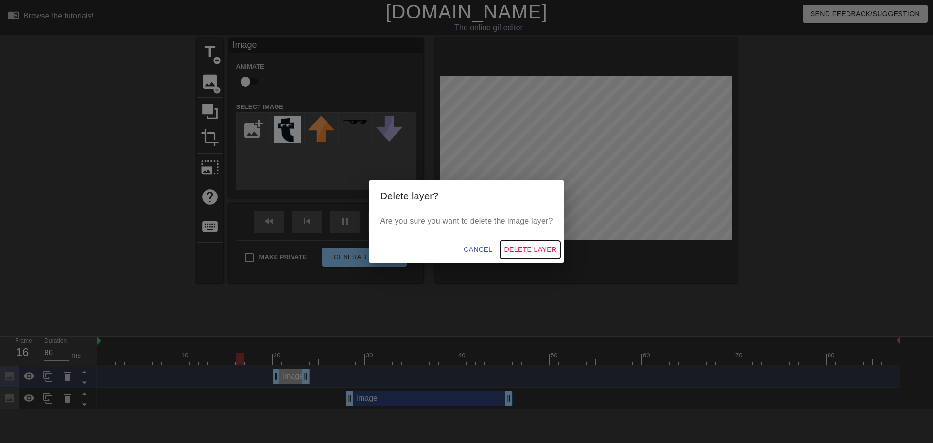
click at [542, 250] on span "Delete Layer" at bounding box center [530, 249] width 52 height 12
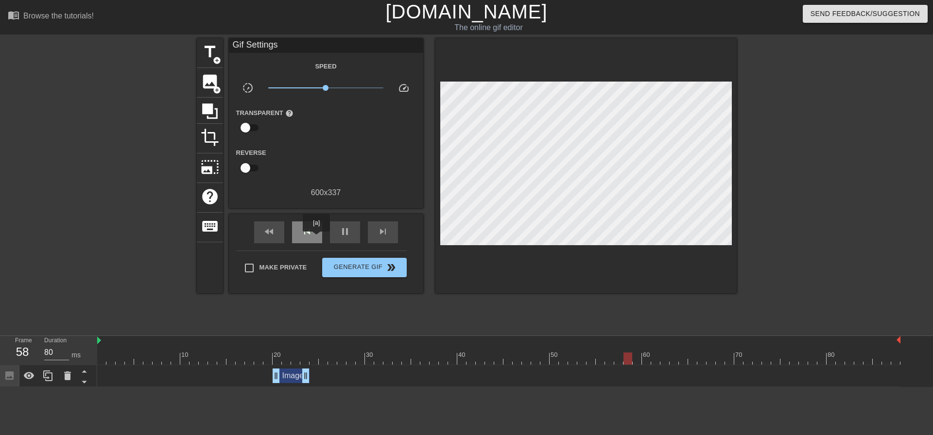
click at [316, 239] on div "skip_previous" at bounding box center [307, 233] width 30 height 22
click at [341, 233] on span "pause" at bounding box center [345, 232] width 12 height 12
drag, startPoint x: 810, startPoint y: 360, endPoint x: 275, endPoint y: 359, distance: 534.9
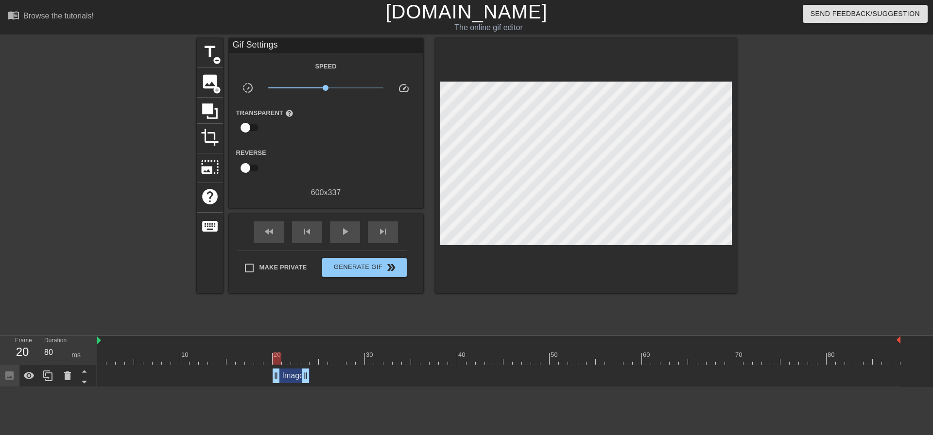
click at [275, 359] on div at bounding box center [277, 359] width 9 height 12
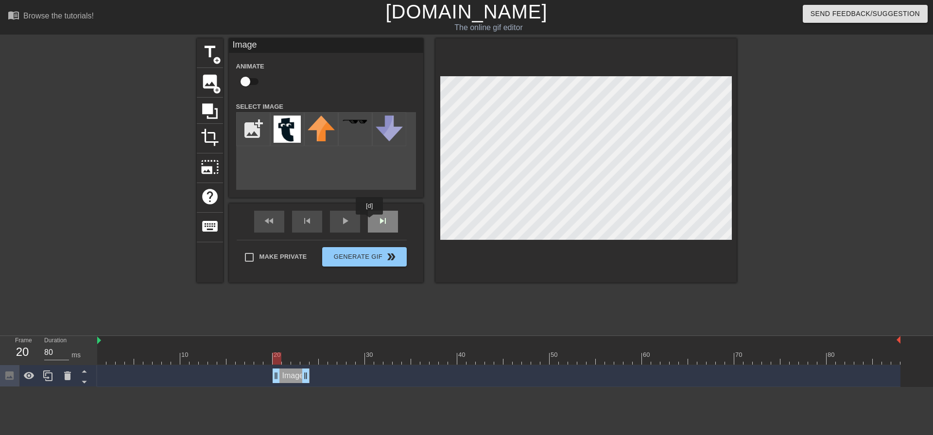
click at [371, 222] on div "skip_next" at bounding box center [383, 222] width 30 height 22
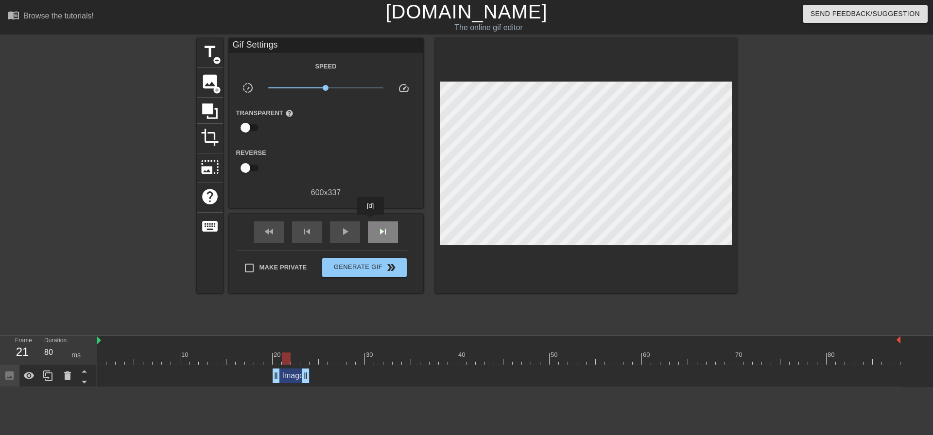
click at [371, 222] on div "skip_next" at bounding box center [383, 233] width 30 height 22
click at [306, 235] on span "skip_previous" at bounding box center [307, 232] width 12 height 12
click at [48, 379] on icon at bounding box center [48, 376] width 12 height 12
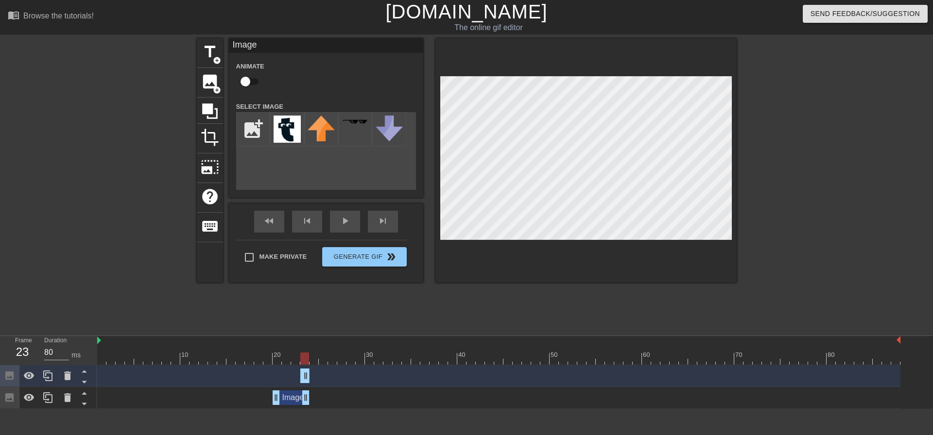
drag, startPoint x: 278, startPoint y: 379, endPoint x: 304, endPoint y: 378, distance: 26.2
drag, startPoint x: 308, startPoint y: 375, endPoint x: 315, endPoint y: 376, distance: 7.8
drag, startPoint x: 302, startPoint y: 378, endPoint x: 311, endPoint y: 378, distance: 9.7
click at [311, 226] on span "skip_previous" at bounding box center [307, 221] width 12 height 12
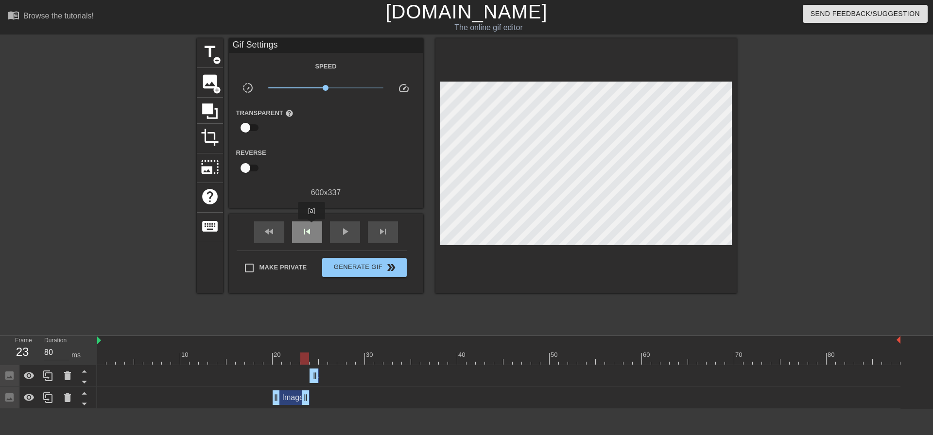
click at [311, 226] on span "skip_previous" at bounding box center [307, 232] width 12 height 12
click at [379, 233] on span "skip_next" at bounding box center [383, 232] width 12 height 12
